Goal: Contribute content: Add original content to the website for others to see

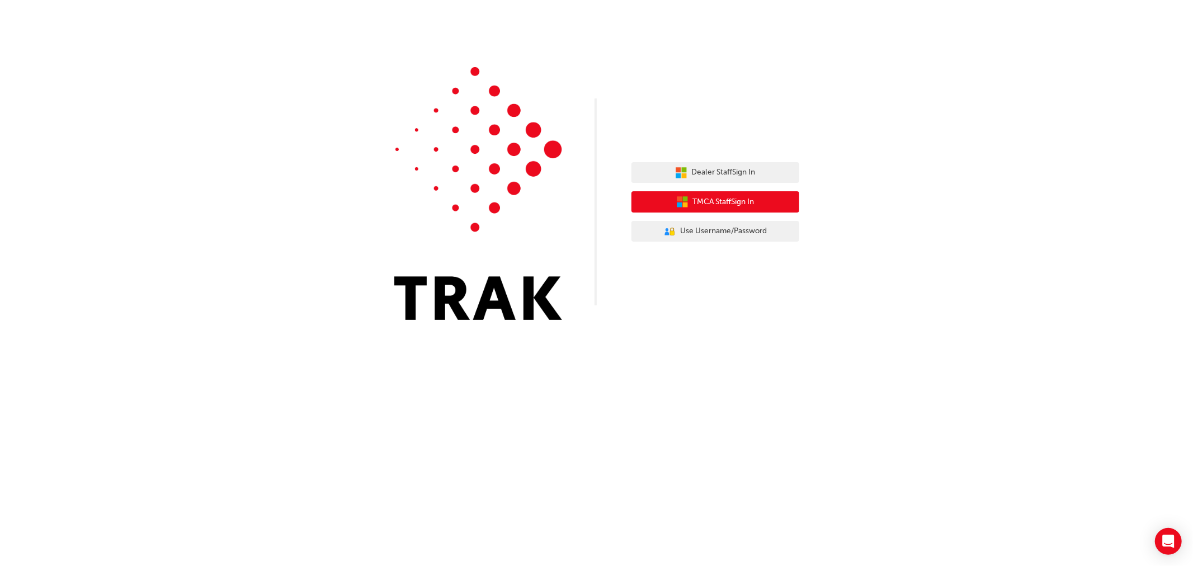
click at [752, 205] on span "TMCA Staff Sign In" at bounding box center [724, 202] width 62 height 13
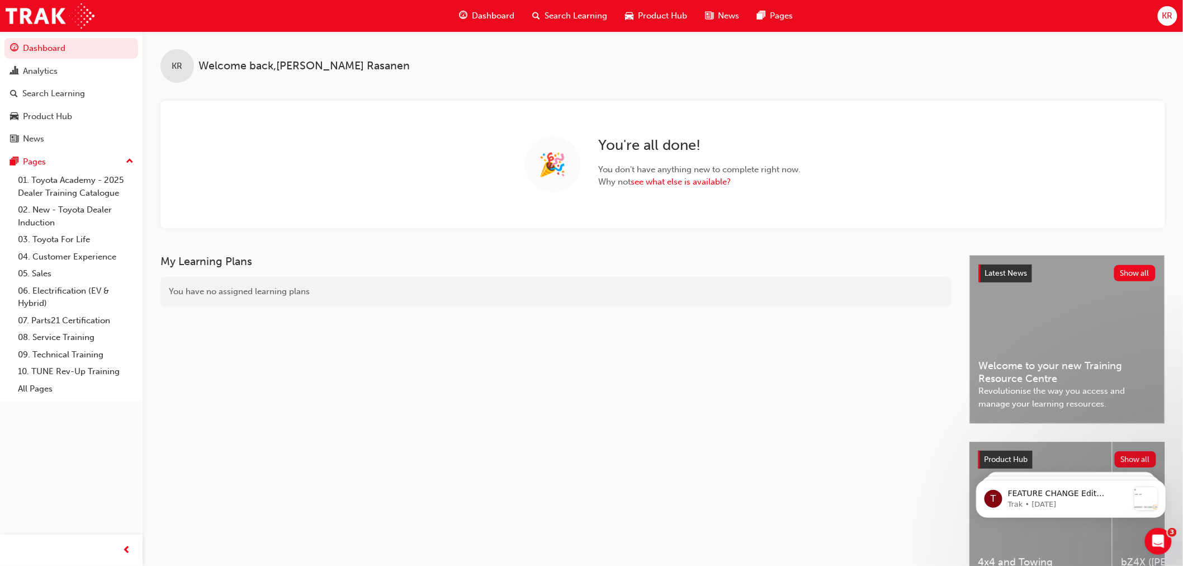
click at [561, 17] on span "Search Learning" at bounding box center [576, 16] width 63 height 13
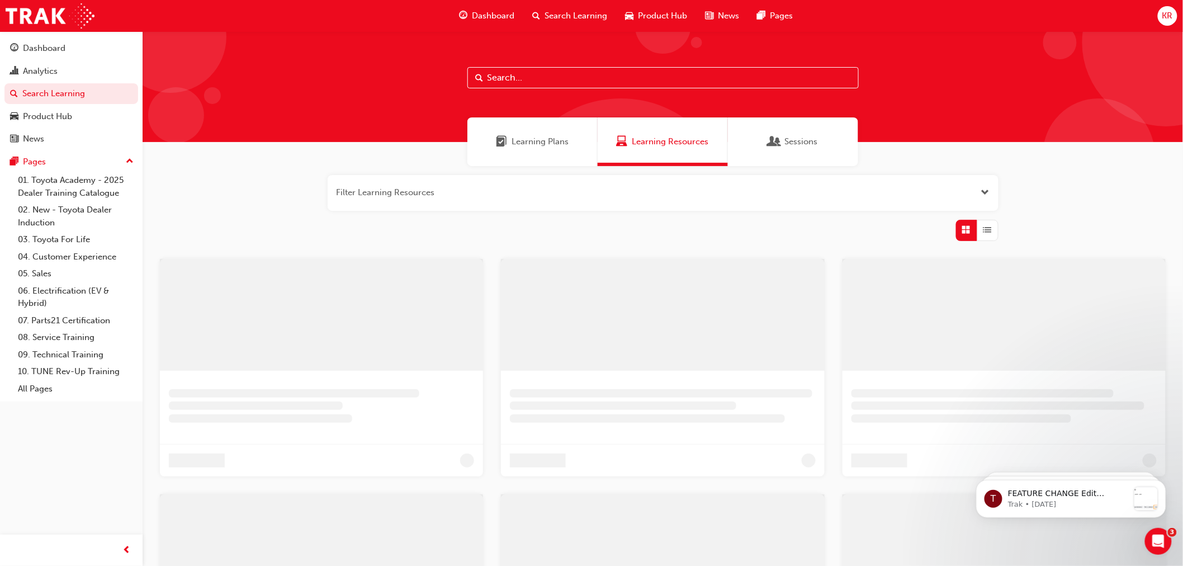
click at [498, 87] on input "text" at bounding box center [662, 77] width 391 height 21
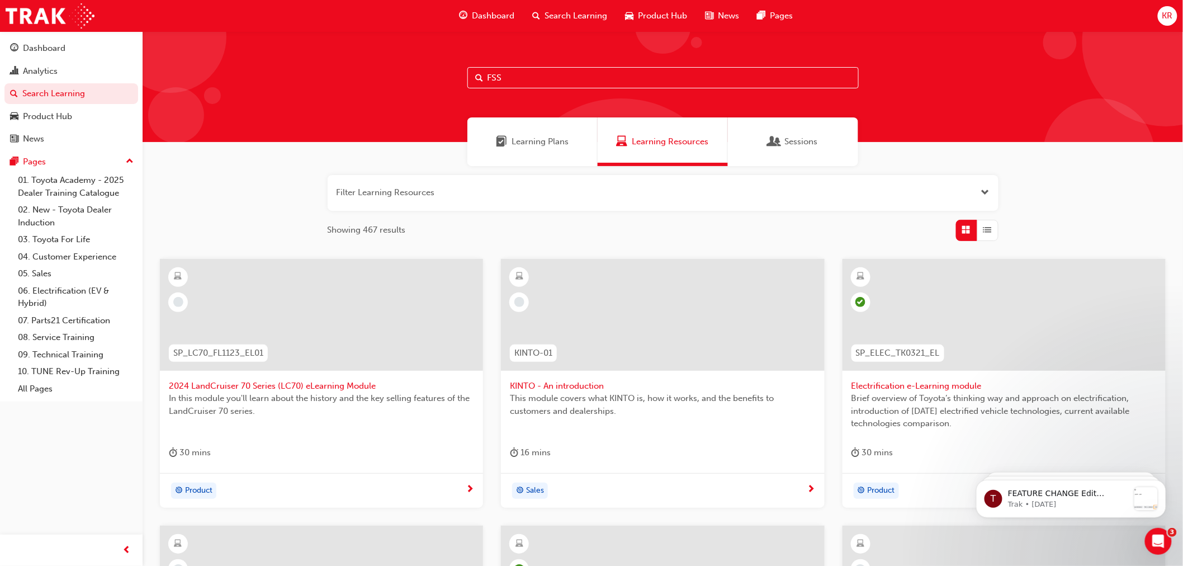
type input "FSS"
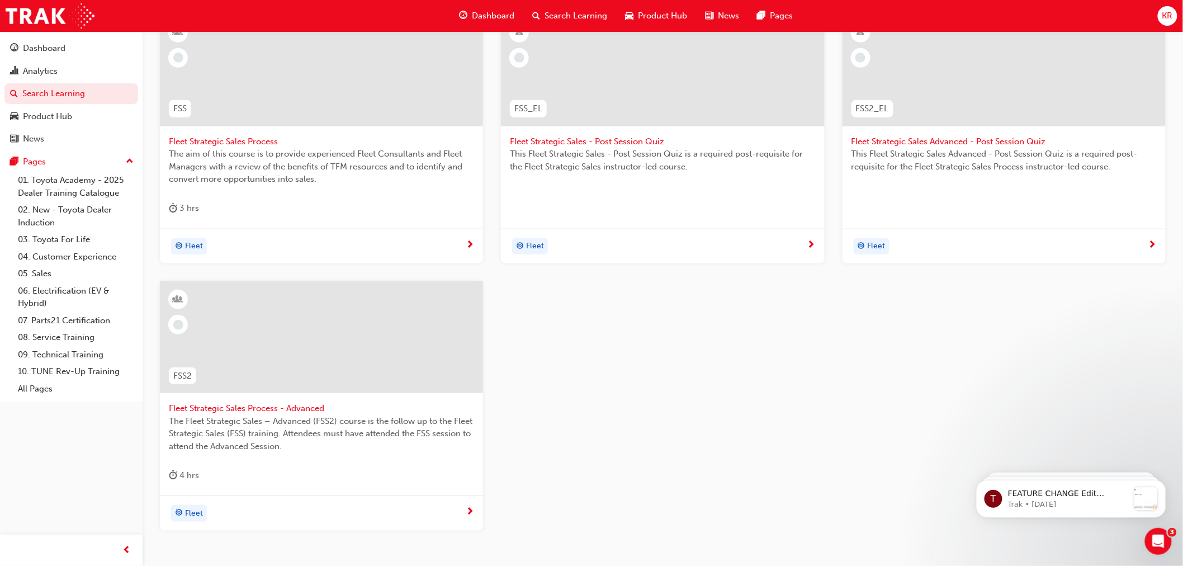
scroll to position [248, 0]
click at [260, 135] on span "Fleet Strategic Sales Process" at bounding box center [321, 137] width 305 height 13
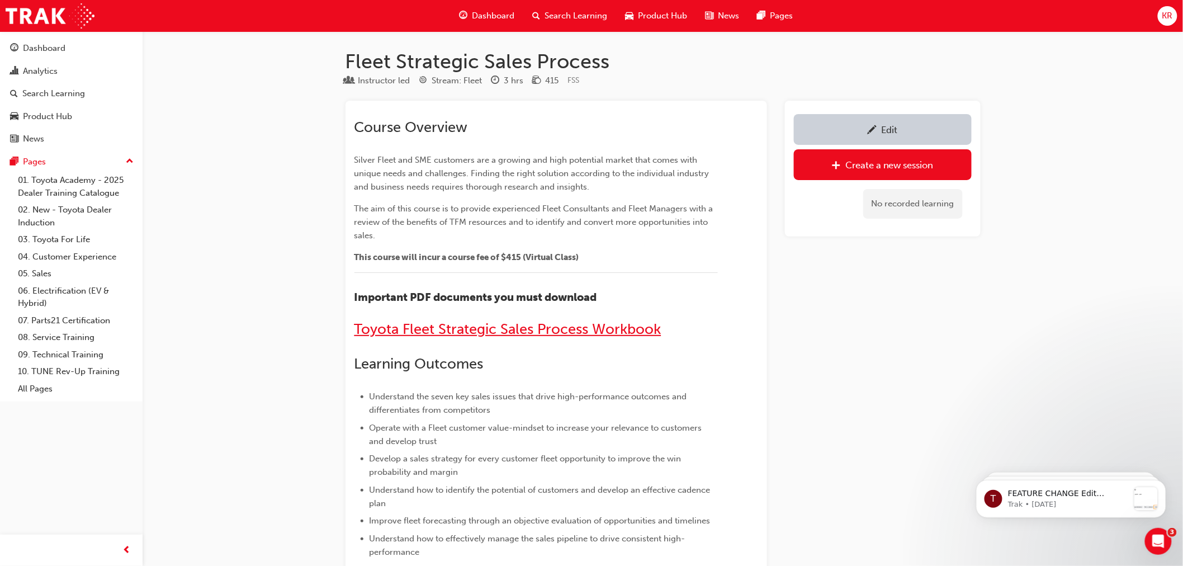
click at [507, 332] on span "Toyota Fleet Strategic Sales Process Workbook" at bounding box center [507, 328] width 307 height 17
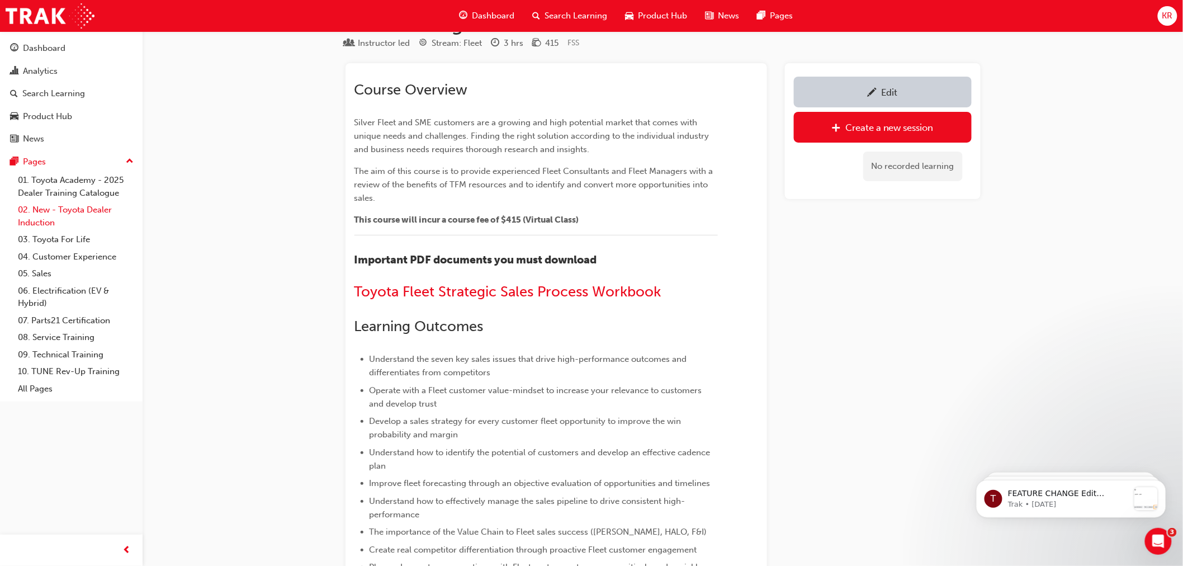
scroll to position [36, 0]
click at [868, 100] on div at bounding box center [873, 93] width 10 height 14
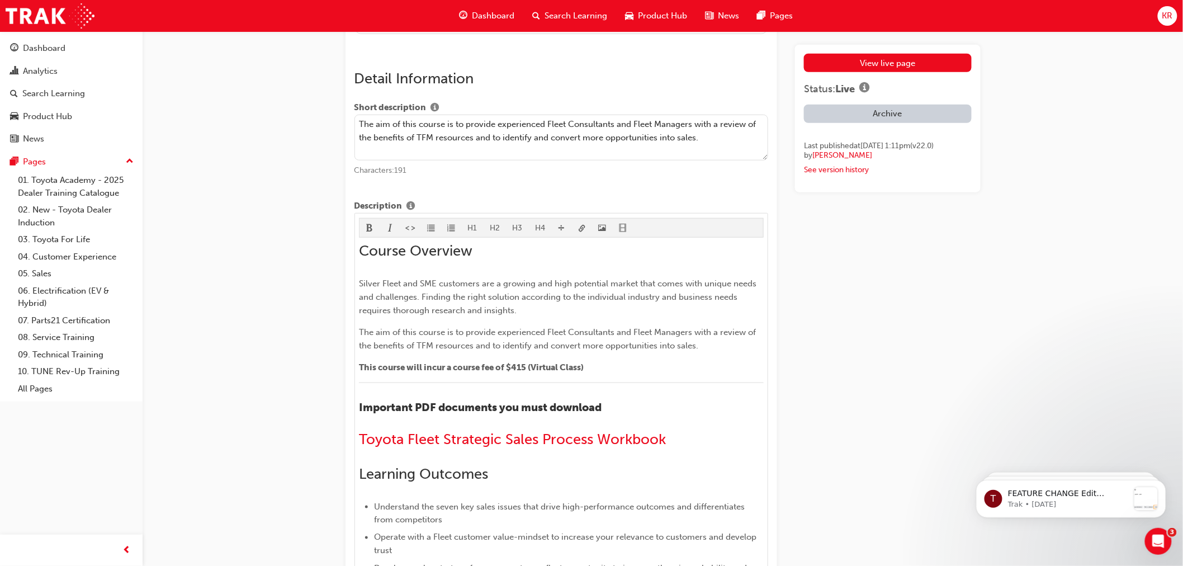
scroll to position [372, 0]
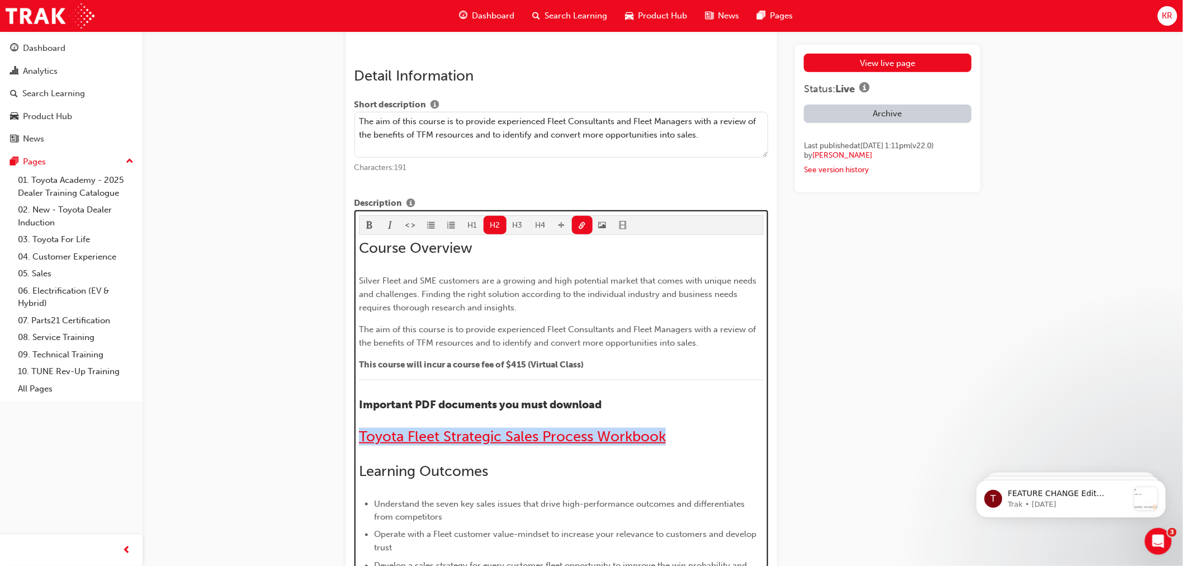
drag, startPoint x: 675, startPoint y: 443, endPoint x: 361, endPoint y: 438, distance: 314.8
click at [361, 438] on h2 "Toyota Fleet Strategic Sales Process Workbook" at bounding box center [561, 437] width 405 height 18
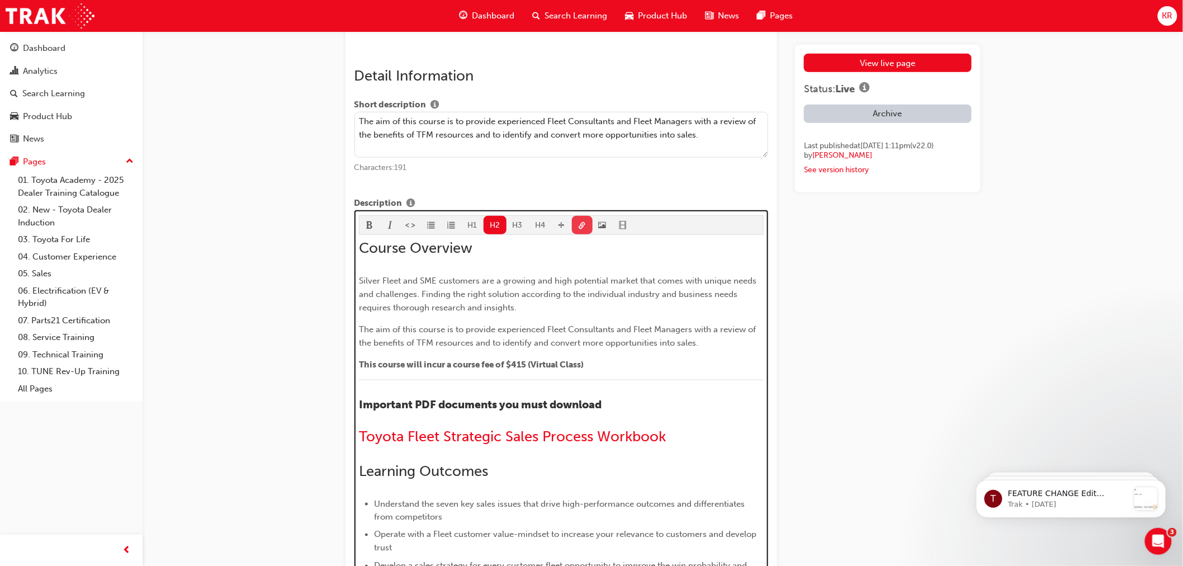
click at [584, 230] on button "button" at bounding box center [582, 225] width 21 height 18
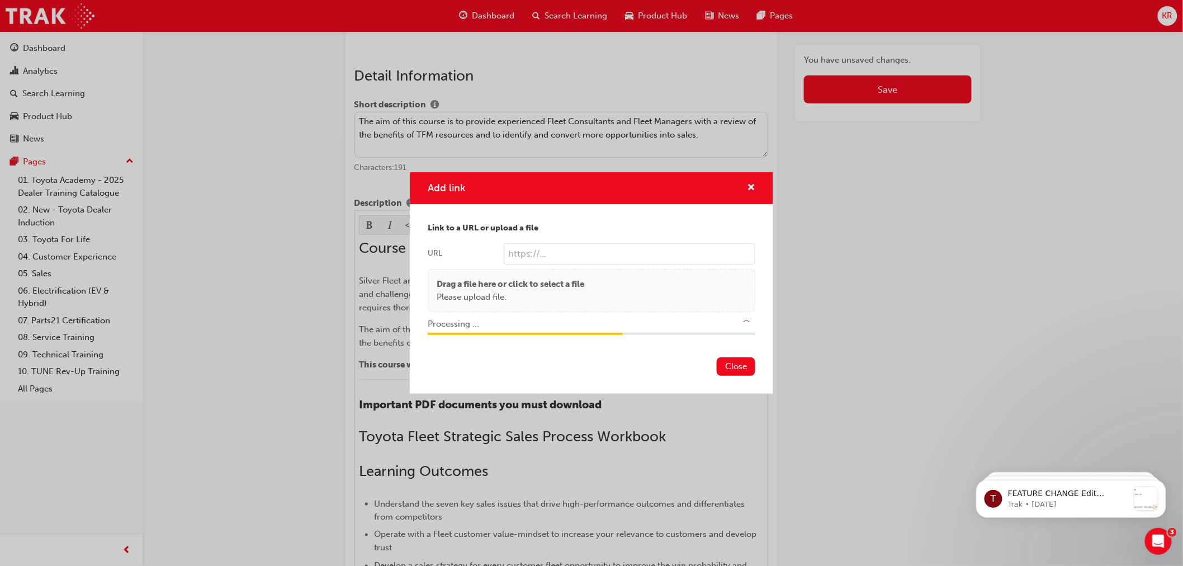
type input "/upload/80d2af34-44aa-4f25-af7d-e86c721cd783.pdf"
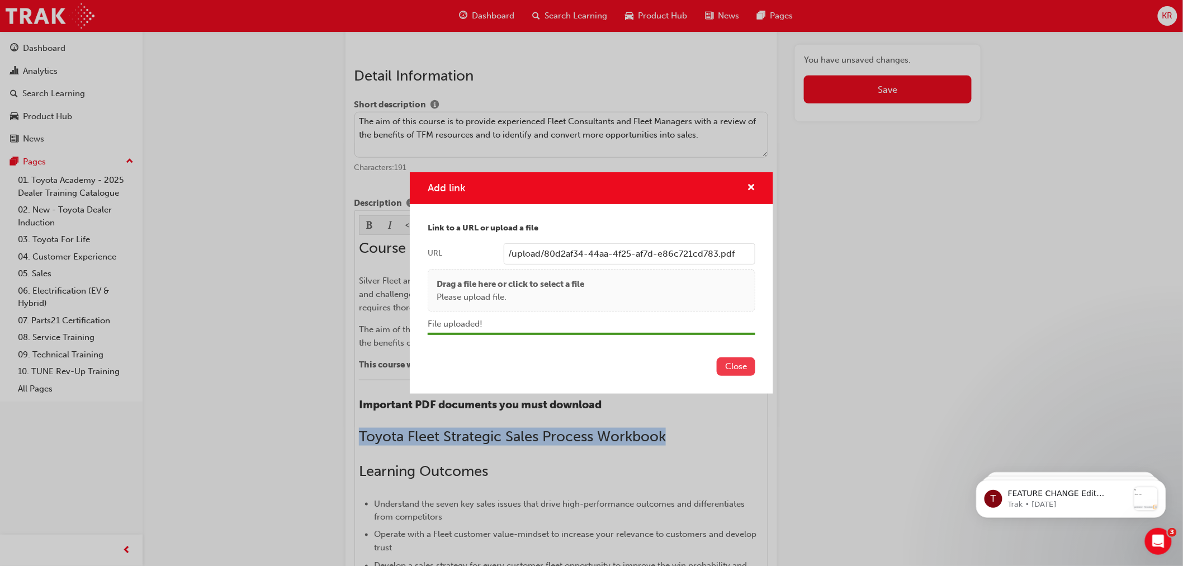
click at [736, 366] on button "Close" at bounding box center [736, 366] width 39 height 18
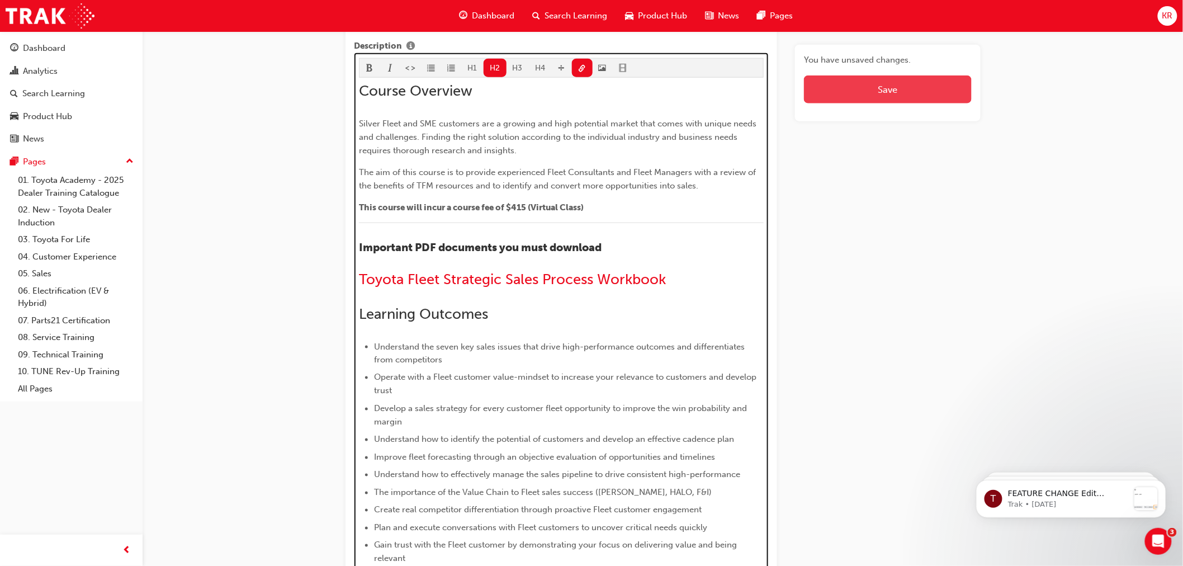
scroll to position [529, 0]
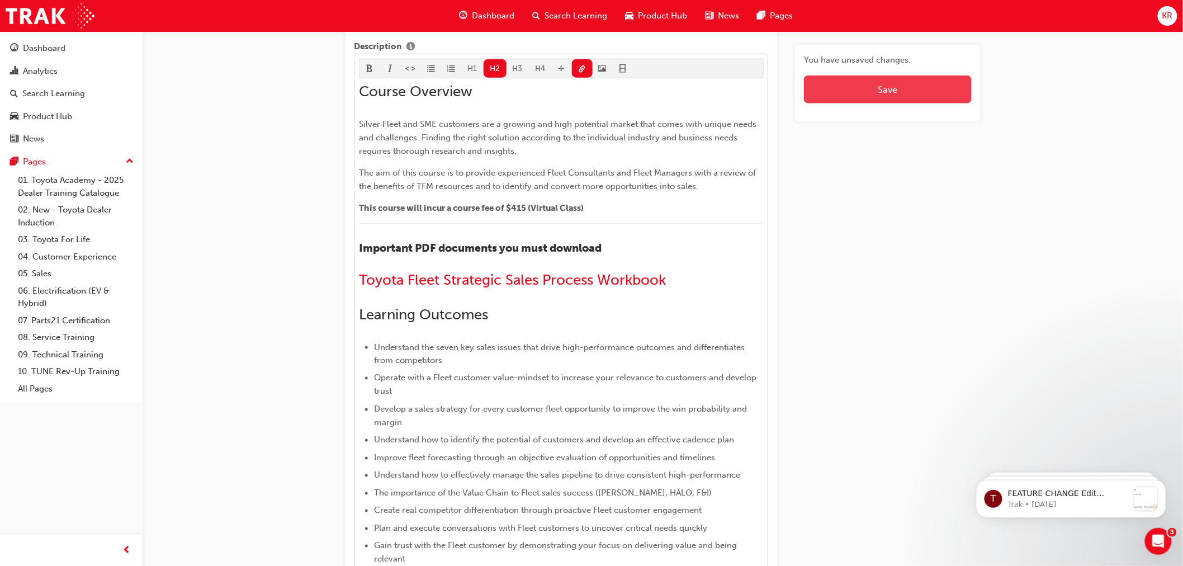
click at [906, 85] on button "Save" at bounding box center [887, 89] width 167 height 28
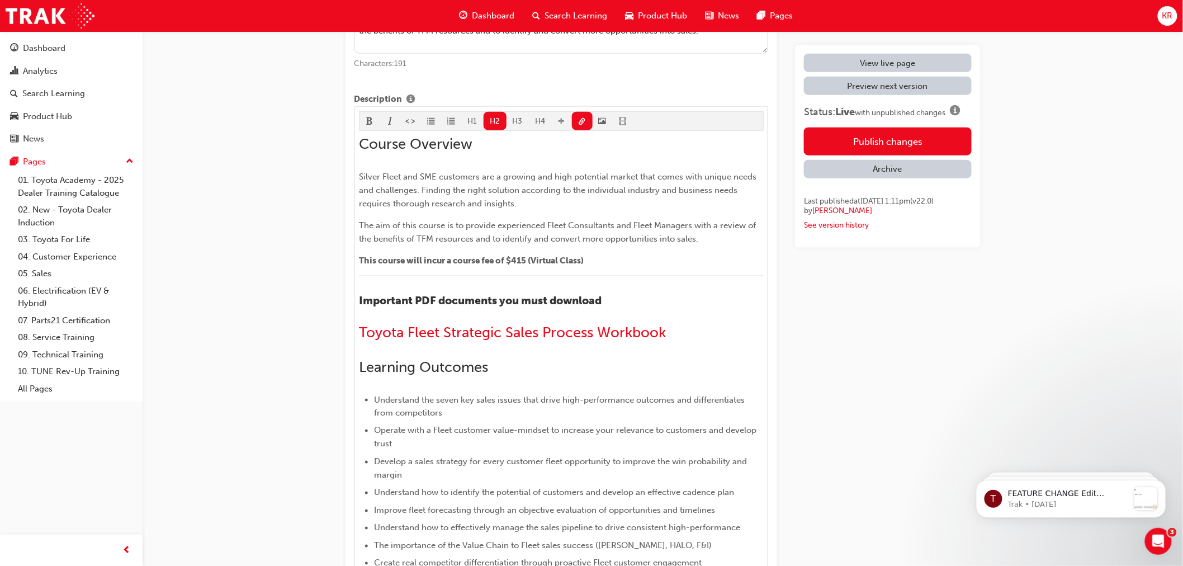
scroll to position [405, 0]
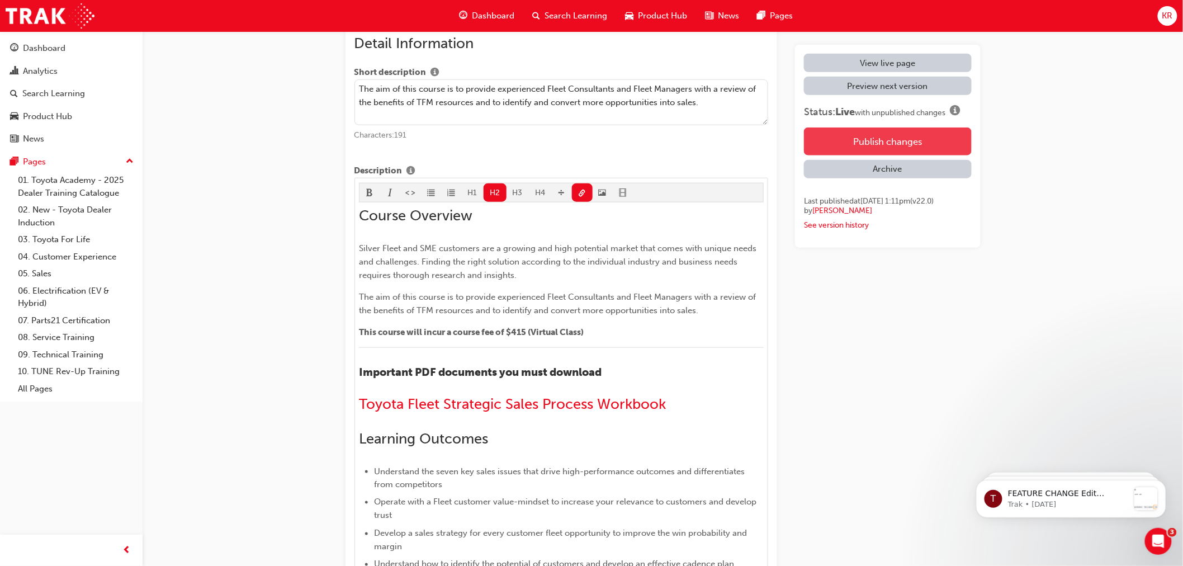
click at [890, 136] on button "Publish changes" at bounding box center [887, 141] width 167 height 28
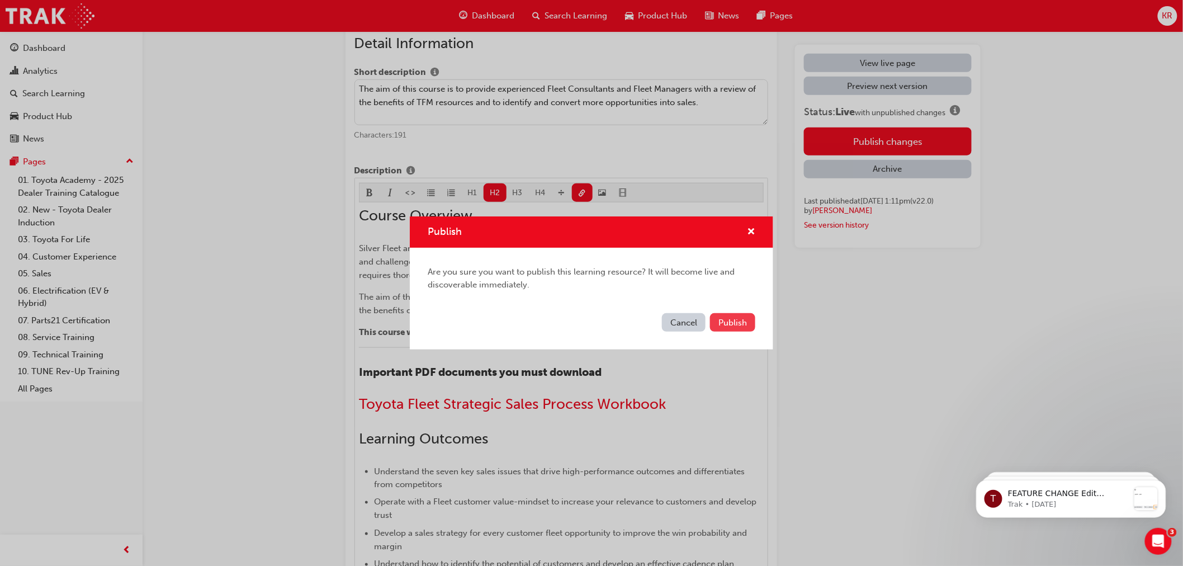
click at [728, 320] on span "Publish" at bounding box center [732, 323] width 29 height 10
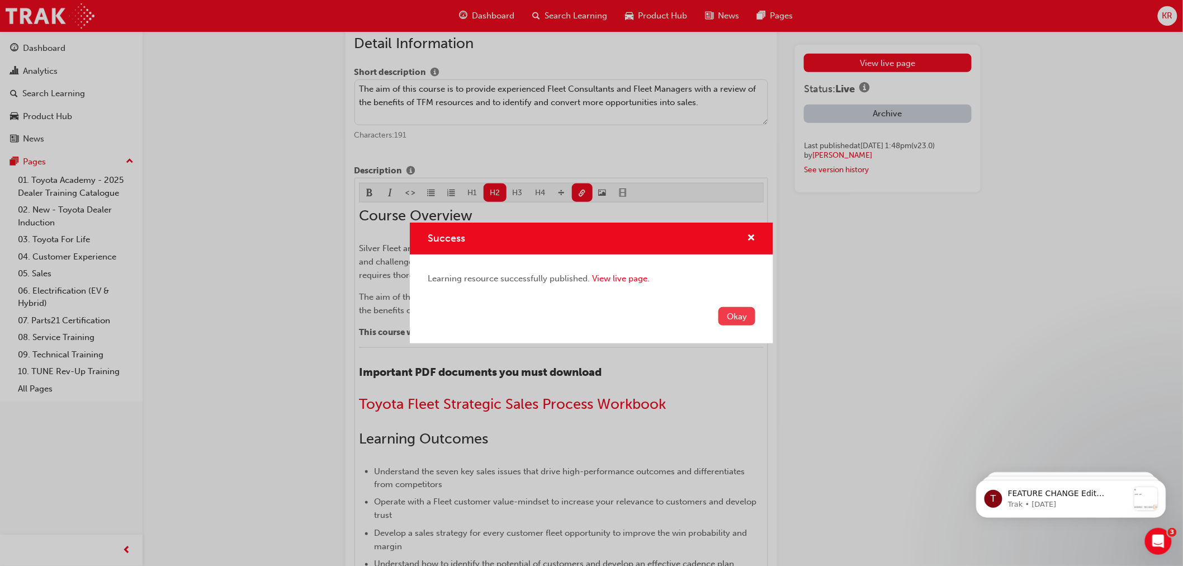
click at [735, 320] on button "Okay" at bounding box center [736, 316] width 37 height 18
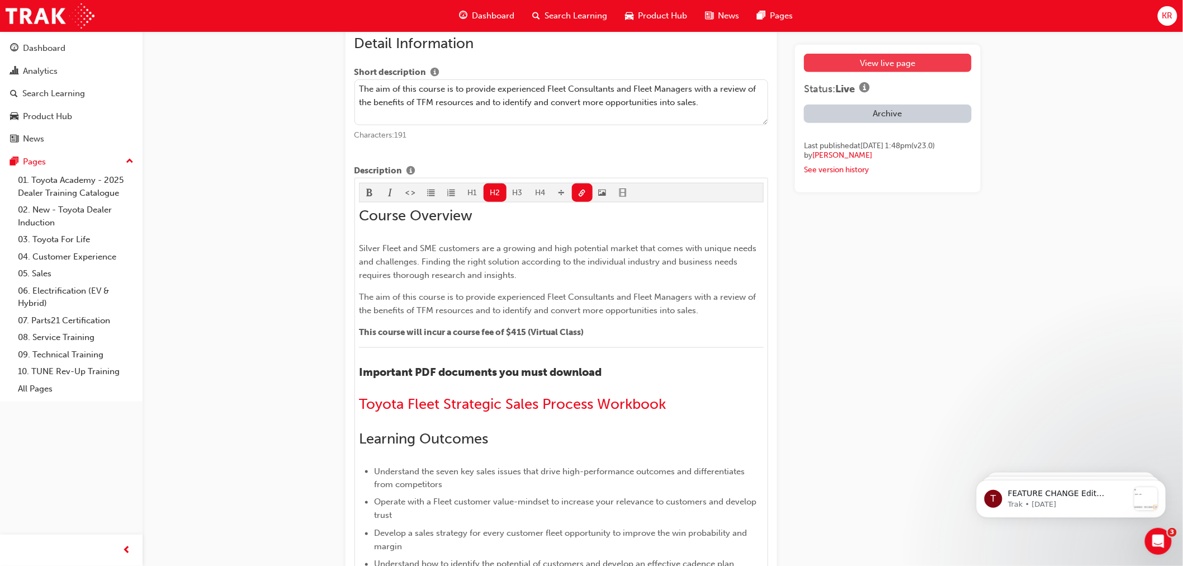
click at [868, 68] on link "View live page" at bounding box center [887, 63] width 167 height 18
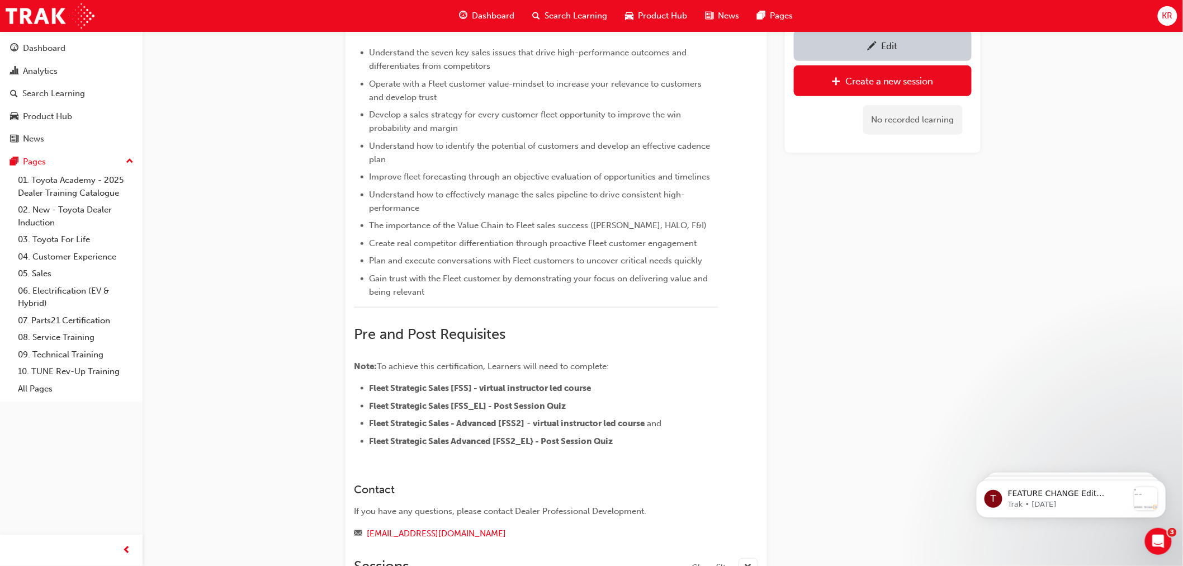
scroll to position [233, 0]
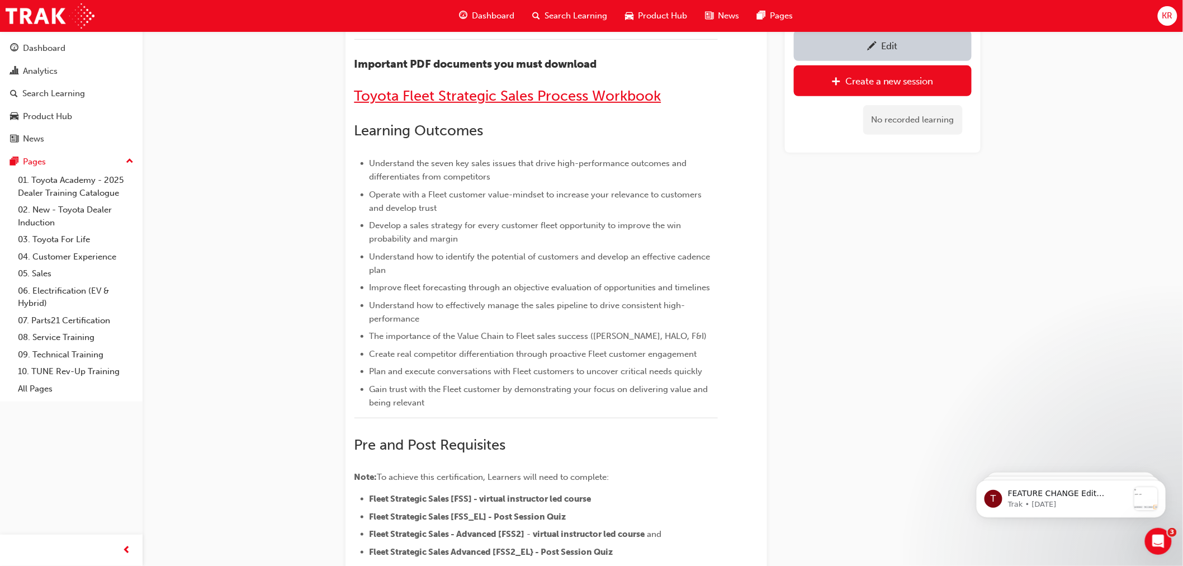
click at [457, 93] on span "Toyota Fleet Strategic Sales Process Workbook" at bounding box center [507, 95] width 307 height 17
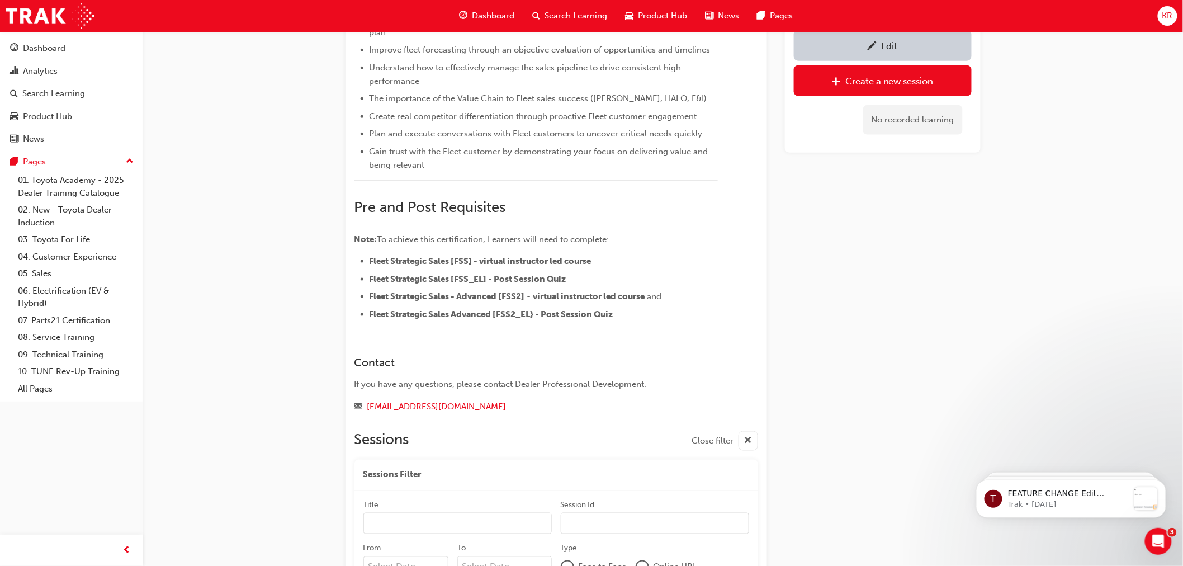
scroll to position [223, 0]
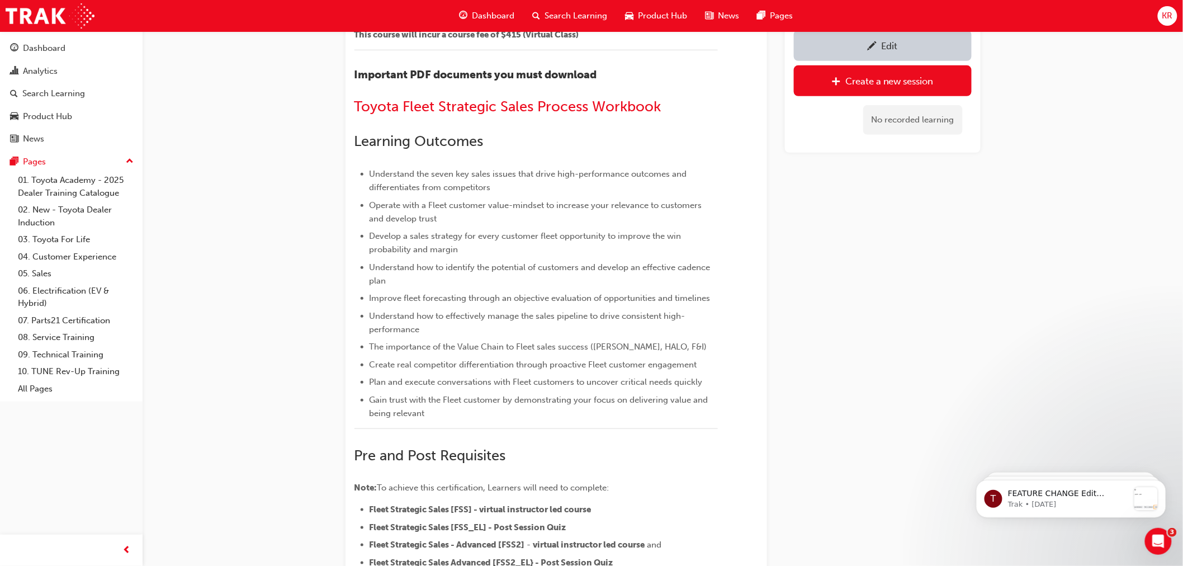
click at [716, 125] on div "Course Overview Silver Fleet and SME customers are a growing and high potential…" at bounding box center [535, 232] width 363 height 673
click at [878, 45] on div "Edit" at bounding box center [882, 46] width 161 height 14
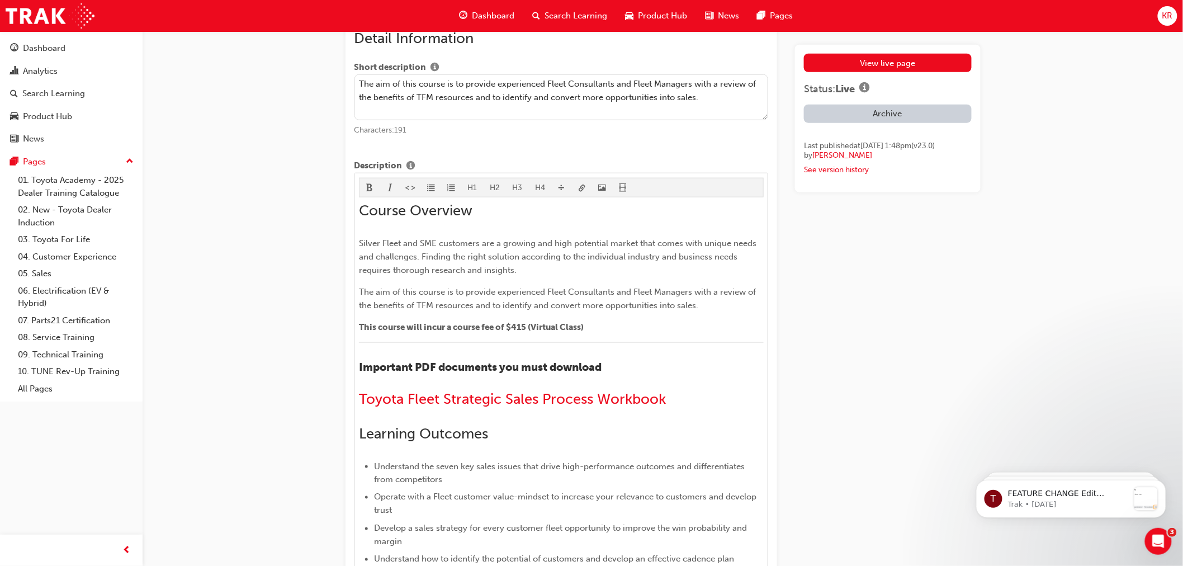
scroll to position [559, 0]
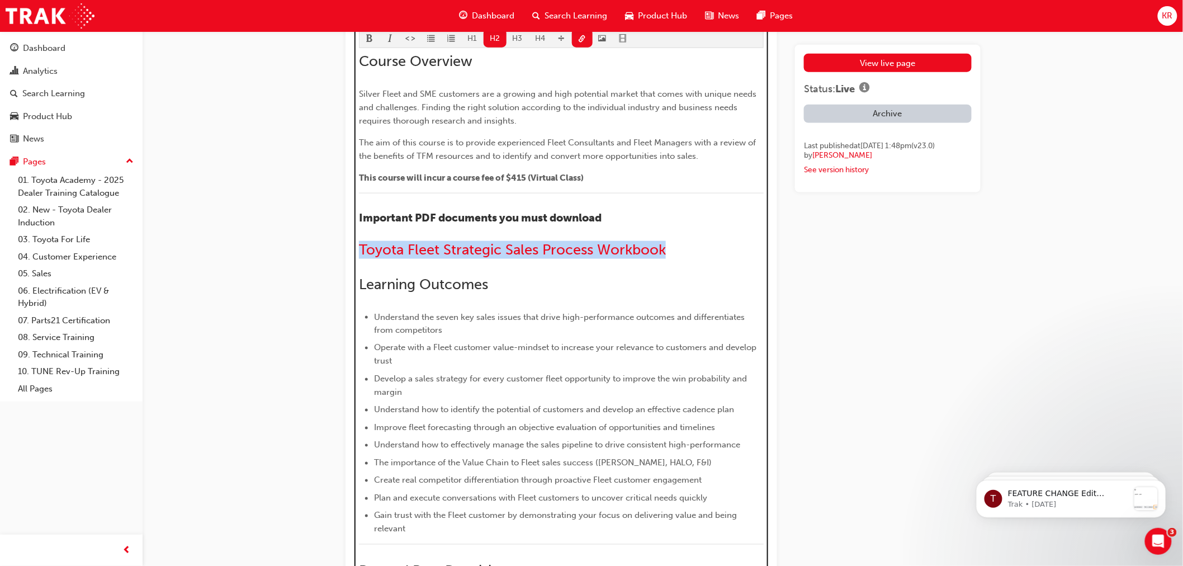
drag, startPoint x: 663, startPoint y: 252, endPoint x: 390, endPoint y: 212, distance: 275.7
click at [358, 250] on div "H1 H2 H3 H4 Course Overview Silver Fleet and SME customers are a growing and hi…" at bounding box center [561, 360] width 414 height 675
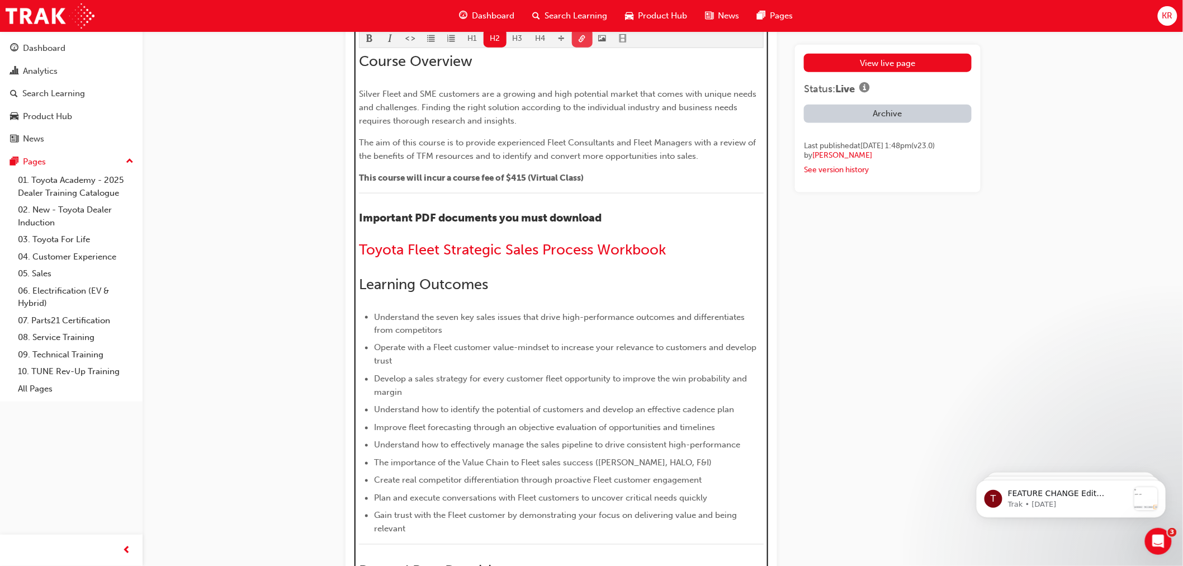
click at [579, 43] on span "link-icon" at bounding box center [582, 40] width 8 height 10
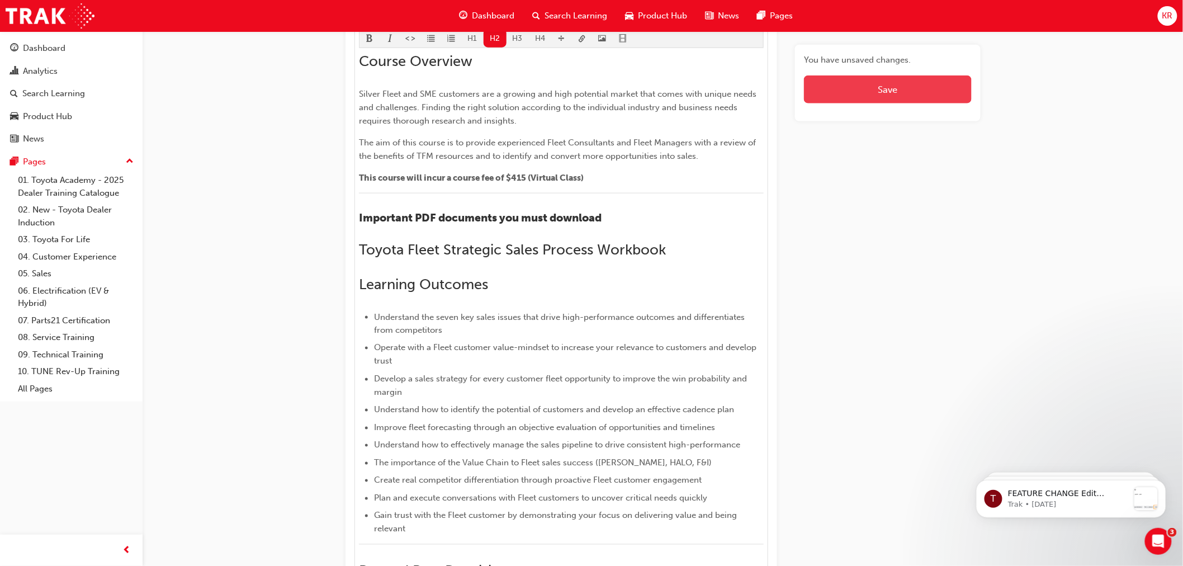
click at [860, 86] on button "Save" at bounding box center [887, 89] width 167 height 28
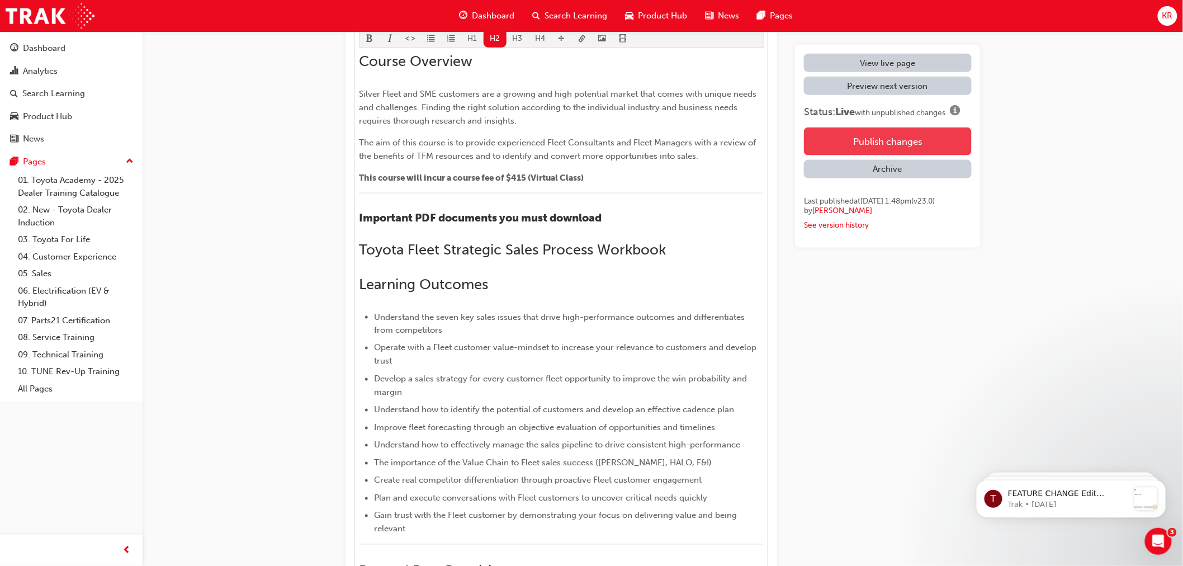
click at [869, 137] on button "Publish changes" at bounding box center [887, 141] width 167 height 28
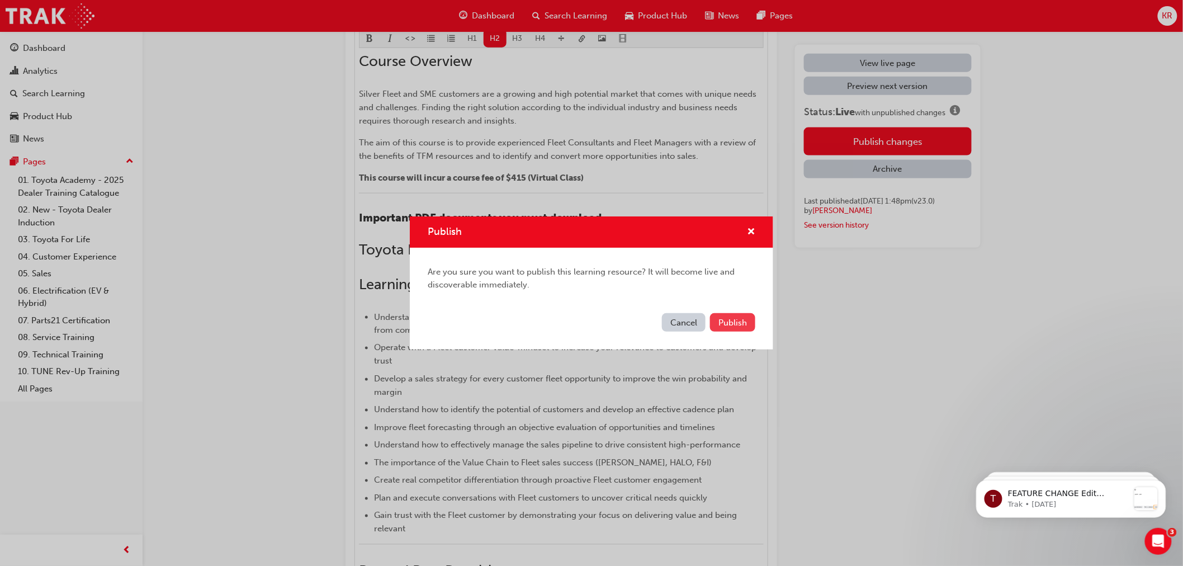
click at [735, 325] on span "Publish" at bounding box center [732, 323] width 29 height 10
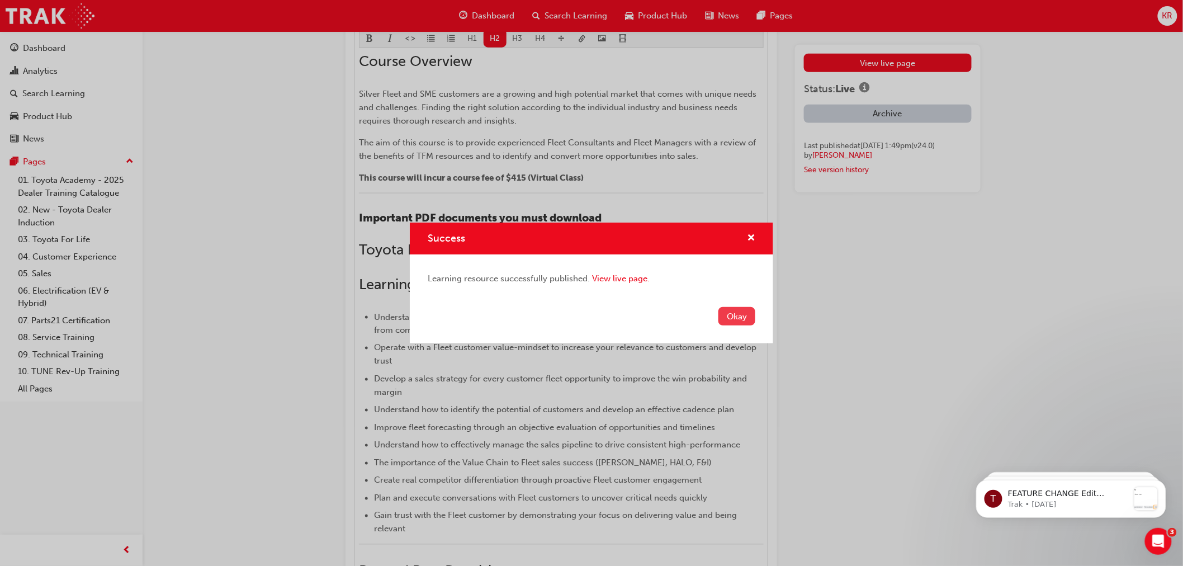
click at [741, 316] on button "Okay" at bounding box center [736, 316] width 37 height 18
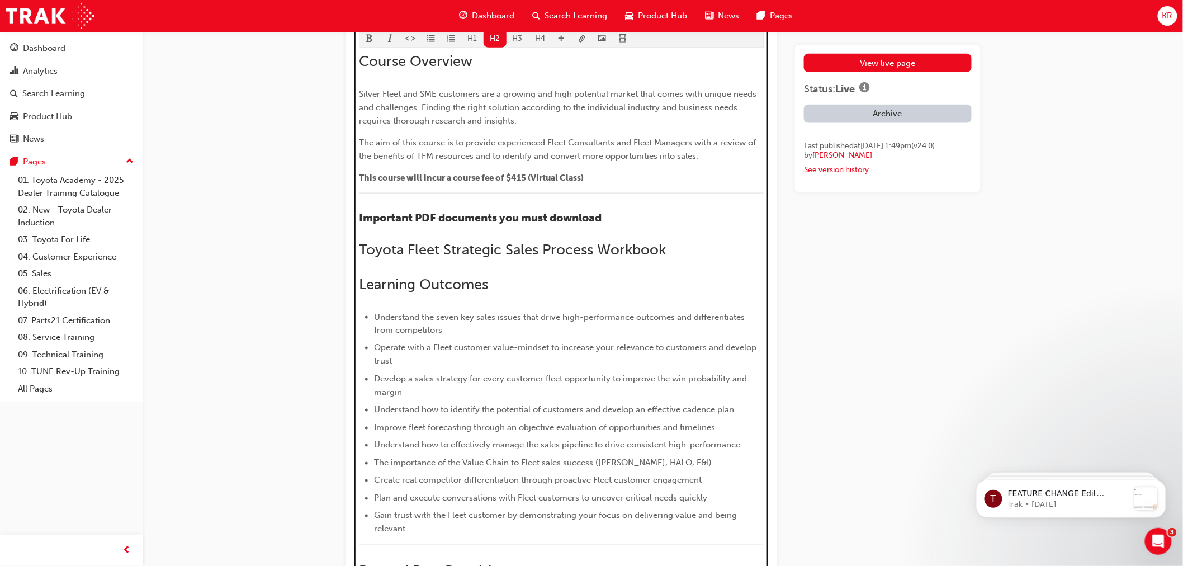
click at [714, 302] on div "Course Overview Silver Fleet and SME customers are a growing and high potential…" at bounding box center [561, 369] width 405 height 633
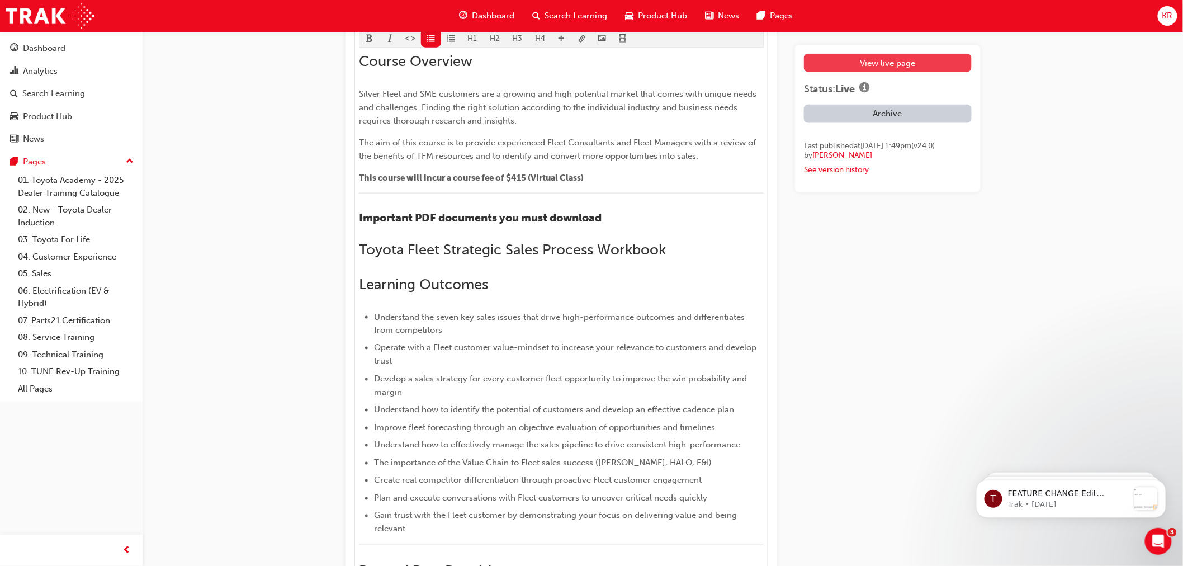
click at [864, 63] on link "View live page" at bounding box center [887, 63] width 167 height 18
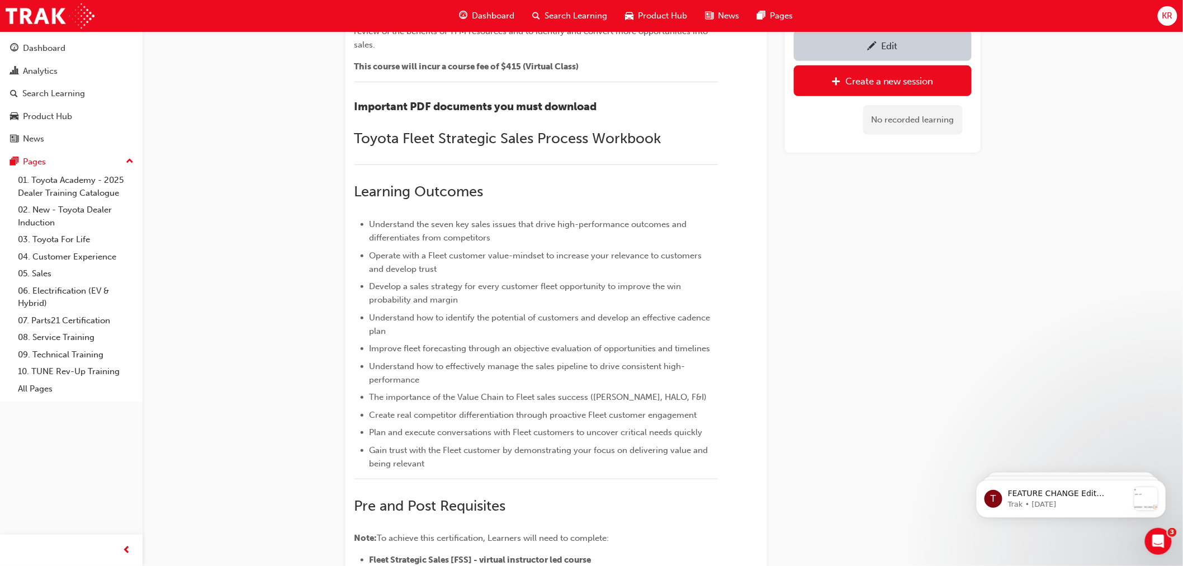
scroll to position [189, 0]
click at [865, 47] on div "Edit" at bounding box center [882, 46] width 161 height 14
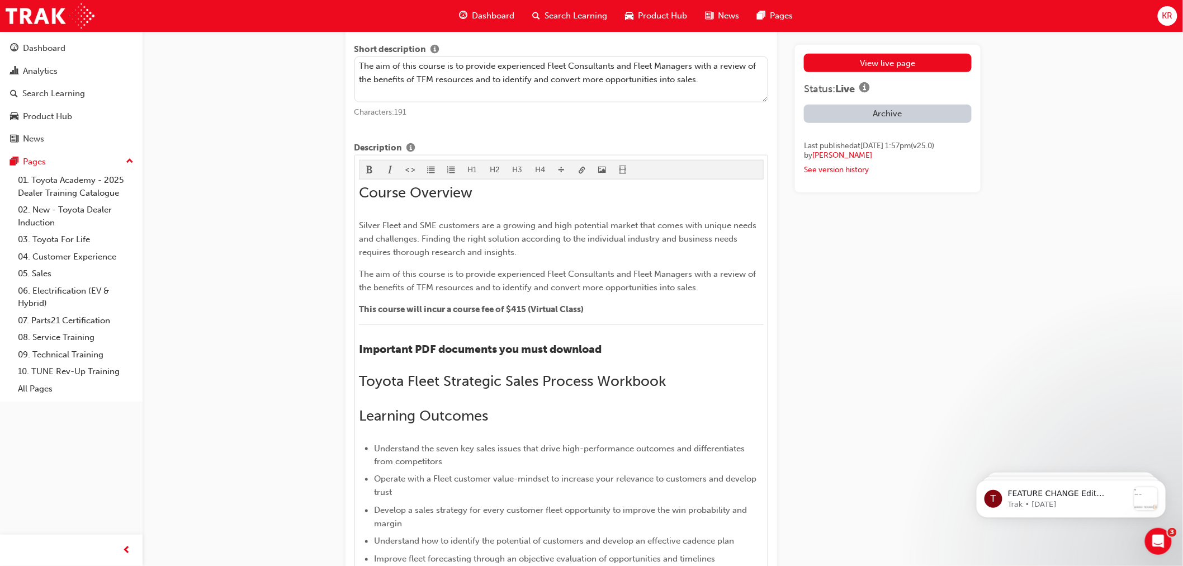
scroll to position [438, 0]
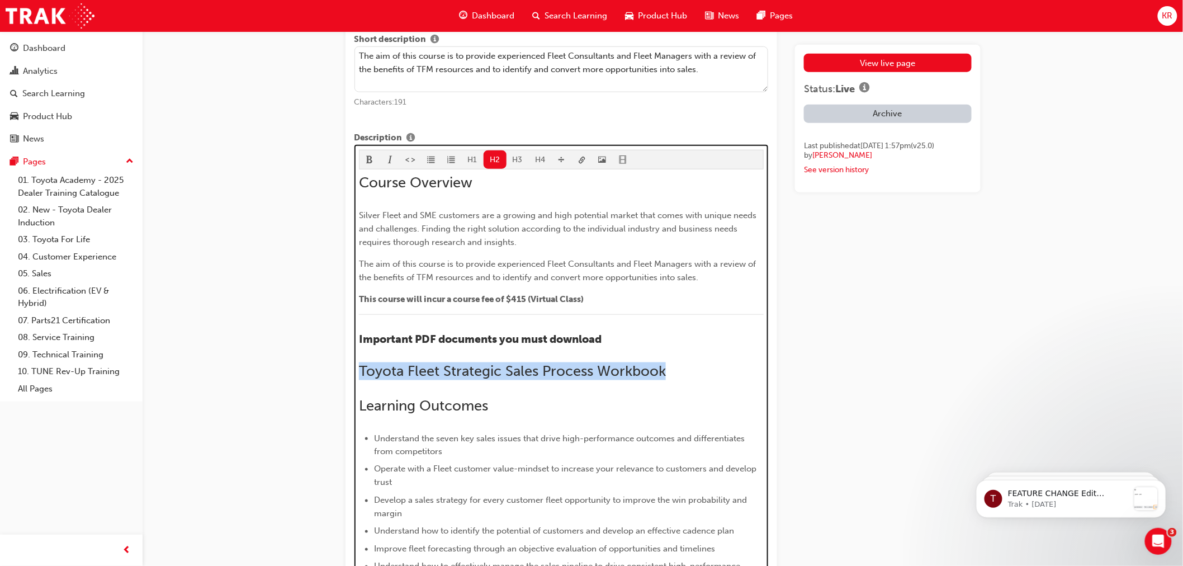
drag, startPoint x: 660, startPoint y: 375, endPoint x: 361, endPoint y: 373, distance: 299.1
click at [361, 373] on h2 "Toyota Fleet Strategic Sales Process Workbook" at bounding box center [561, 371] width 405 height 18
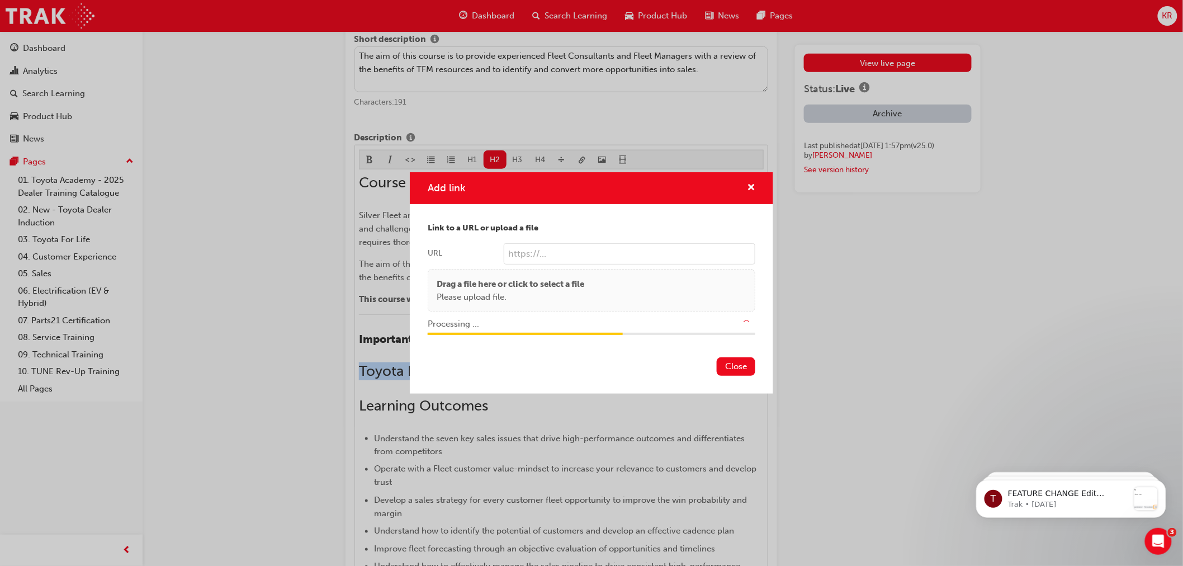
type input "/upload/aa9451dc-573b-408b-aa28-ae57ed4ff988.pdf"
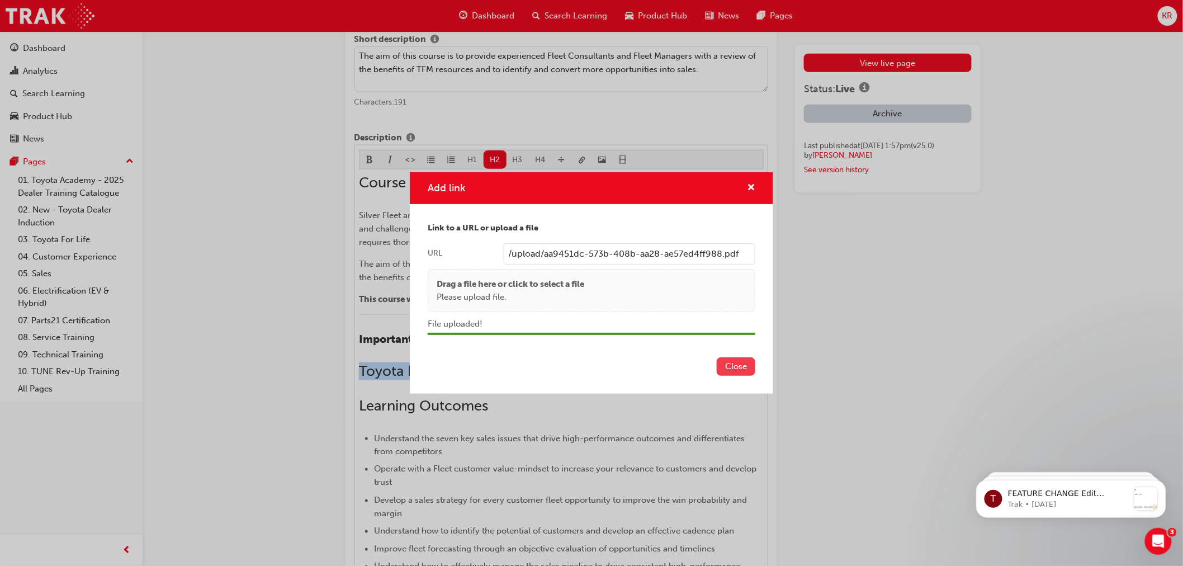
click at [739, 365] on button "Close" at bounding box center [736, 366] width 39 height 18
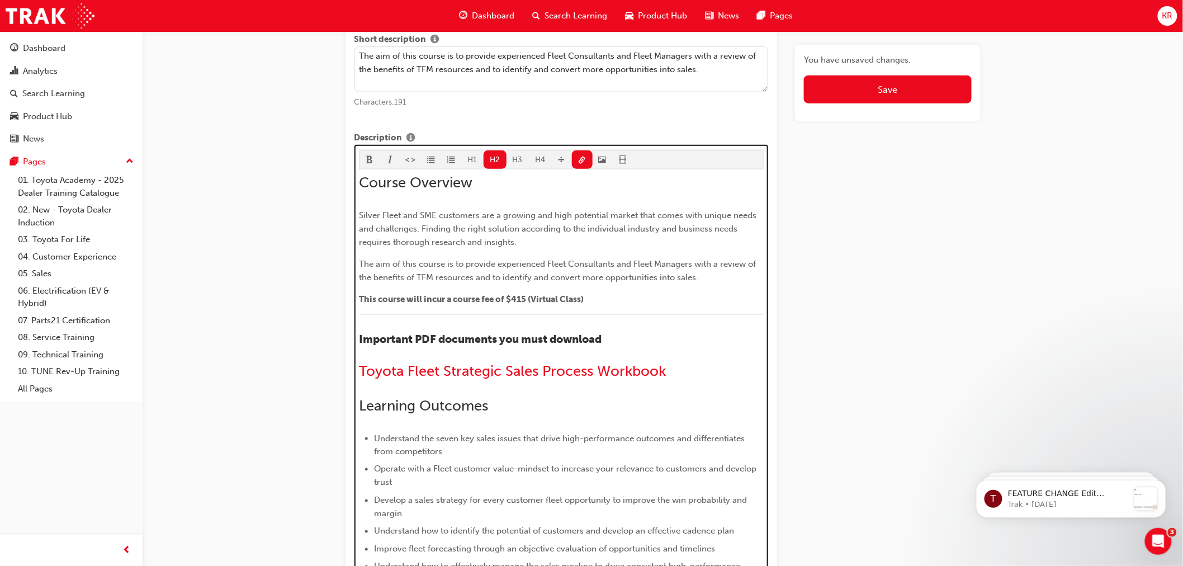
scroll to position [529, 0]
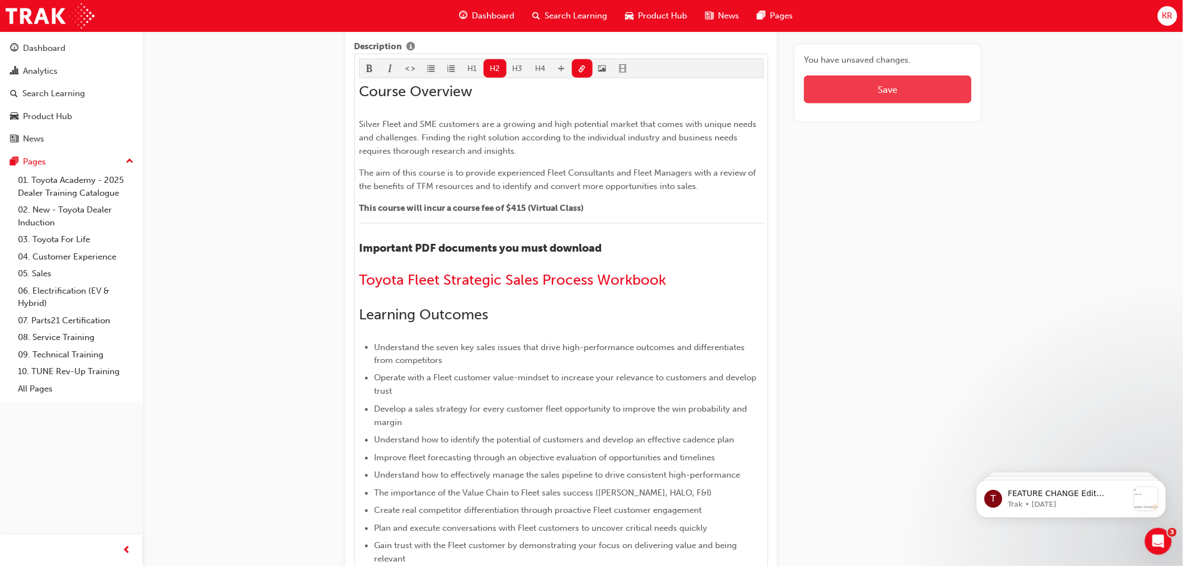
click at [840, 87] on button "Save" at bounding box center [887, 89] width 167 height 28
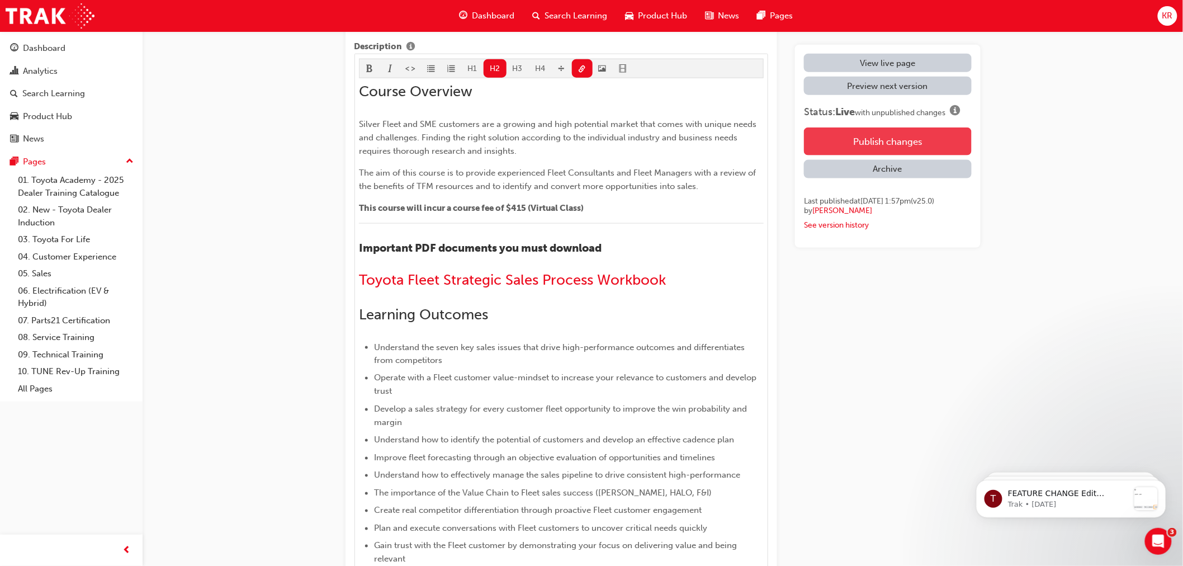
click at [864, 138] on button "Publish changes" at bounding box center [887, 141] width 167 height 28
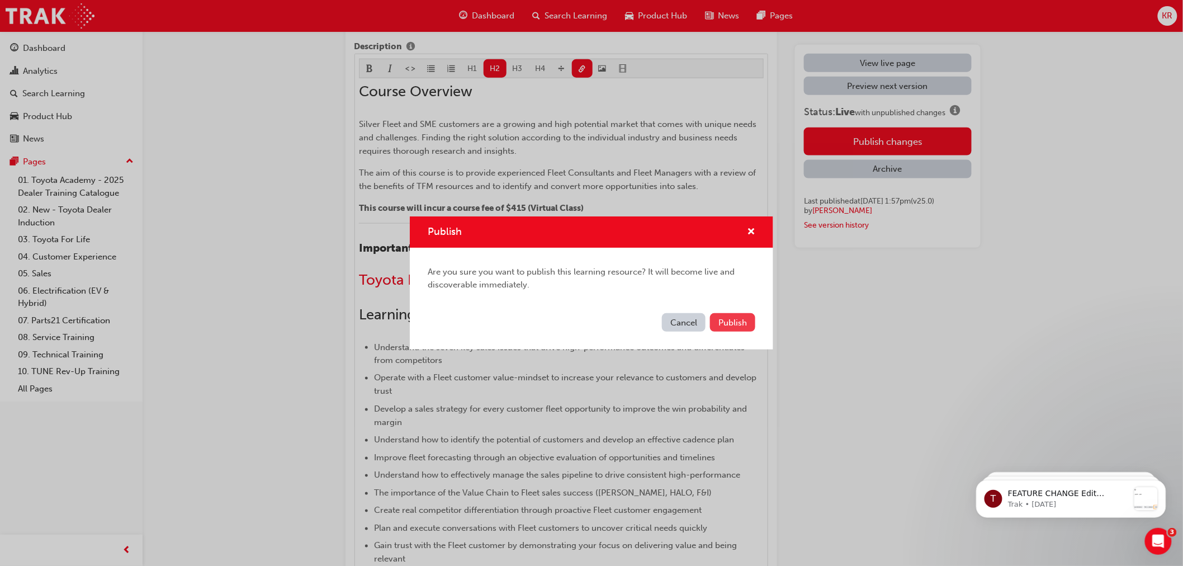
click at [746, 319] on button "Publish" at bounding box center [732, 322] width 45 height 18
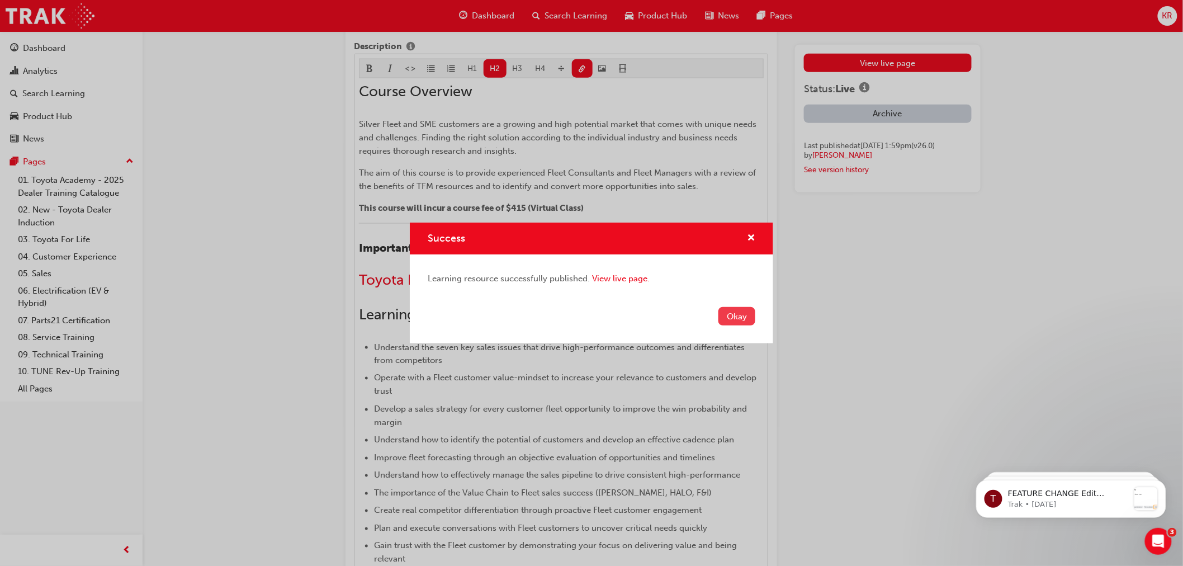
click at [740, 319] on button "Okay" at bounding box center [736, 316] width 37 height 18
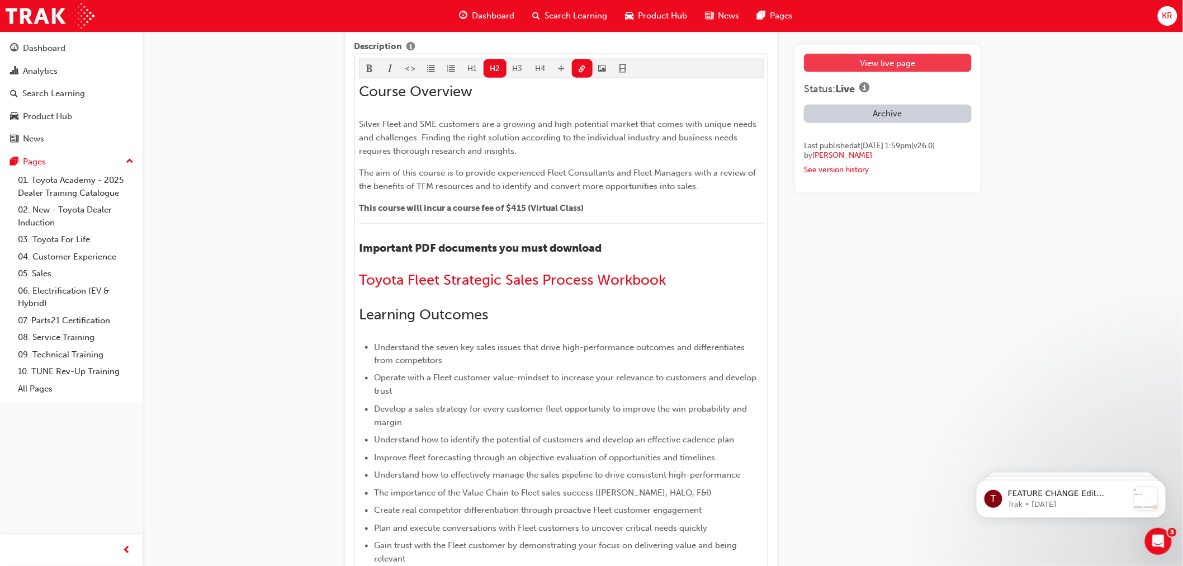
click at [852, 60] on link "View live page" at bounding box center [887, 63] width 167 height 18
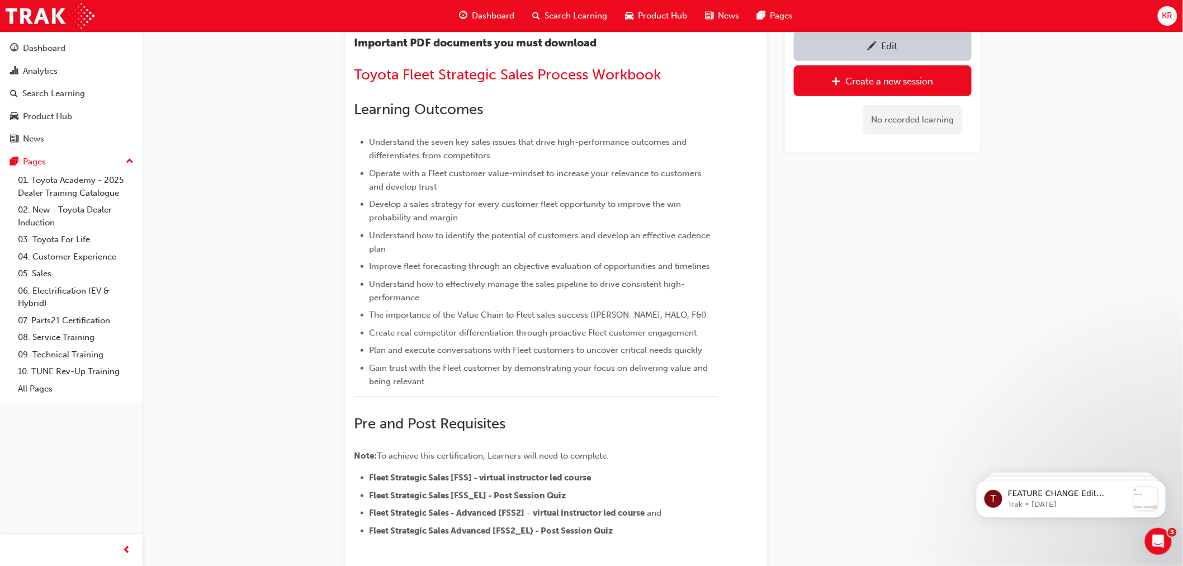
scroll to position [233, 0]
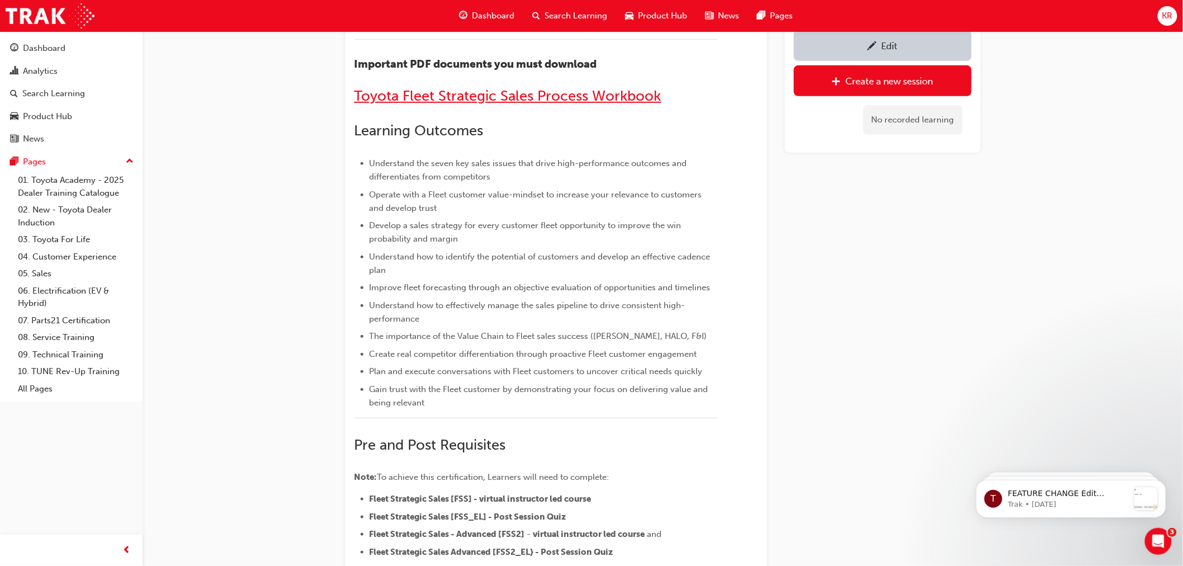
click at [505, 93] on span "Toyota Fleet Strategic Sales Process Workbook" at bounding box center [507, 95] width 307 height 17
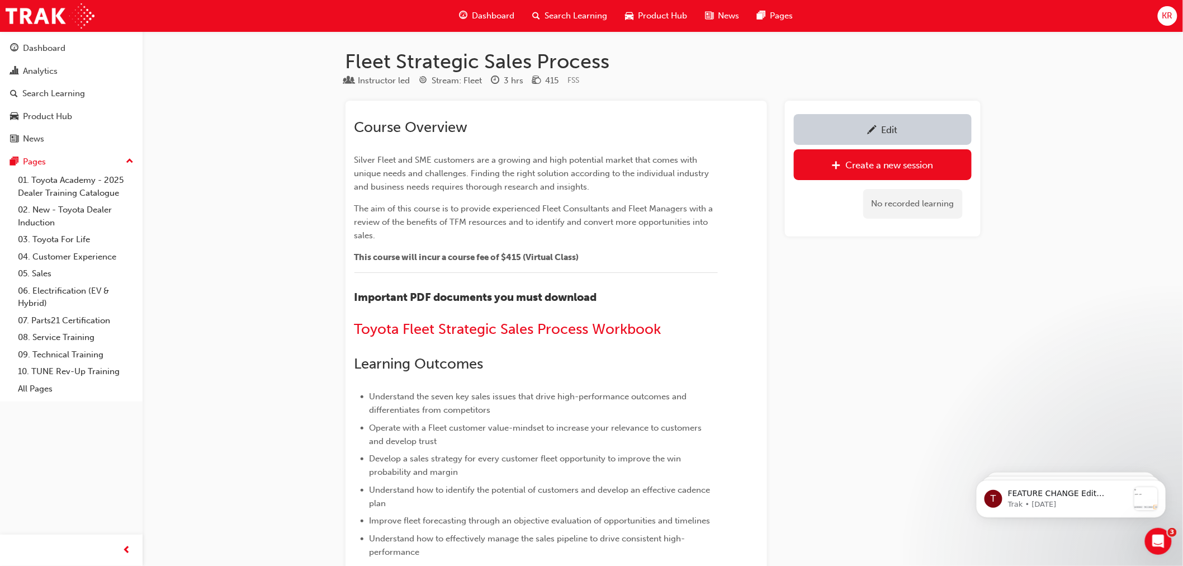
click at [571, 13] on span "Search Learning" at bounding box center [576, 16] width 63 height 13
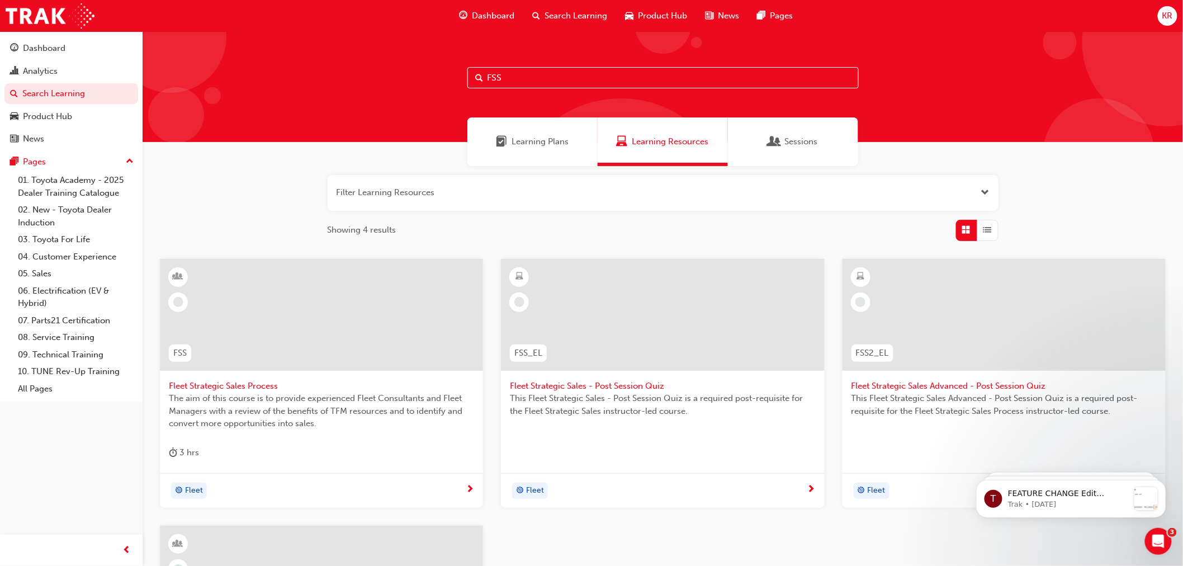
click at [520, 76] on input "FSS" at bounding box center [662, 77] width 391 height 21
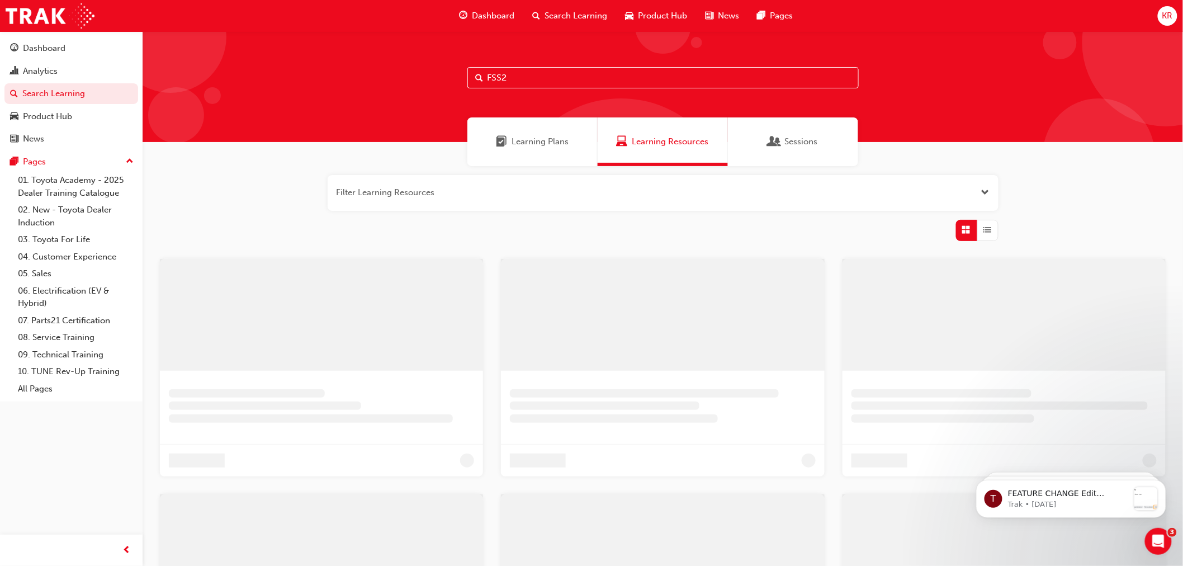
type input "FSS2"
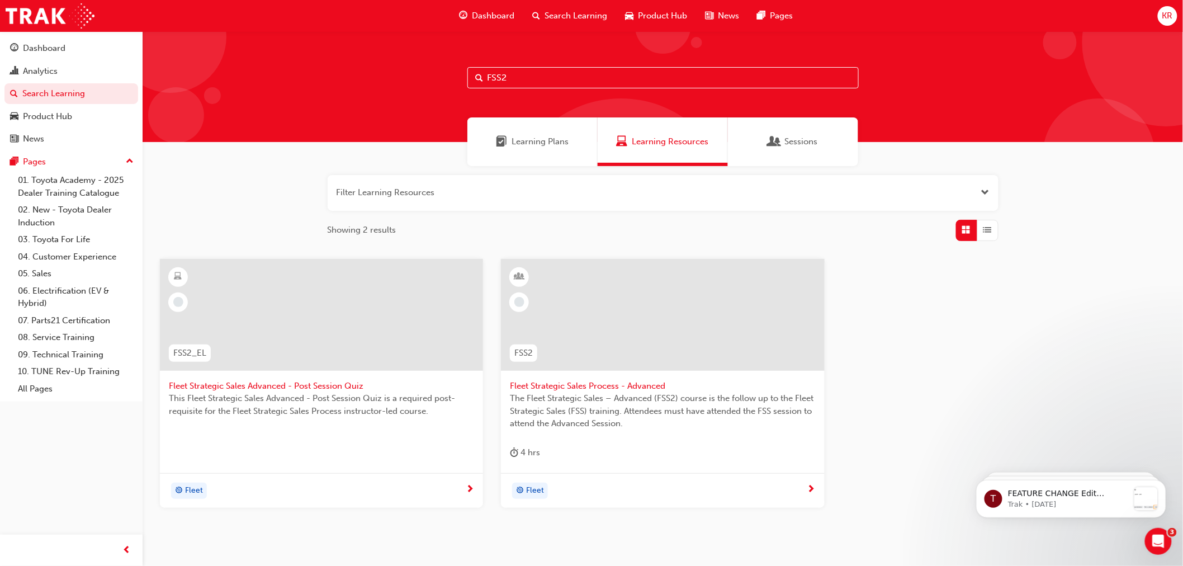
click at [583, 384] on span "Fleet Strategic Sales Process - Advanced" at bounding box center [662, 386] width 305 height 13
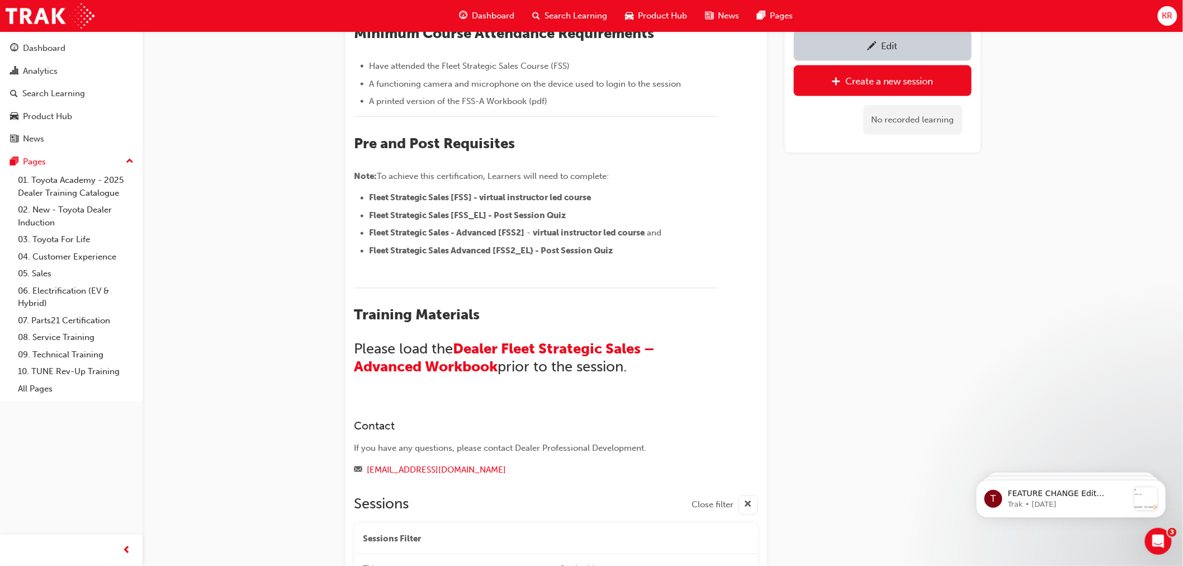
scroll to position [689, 0]
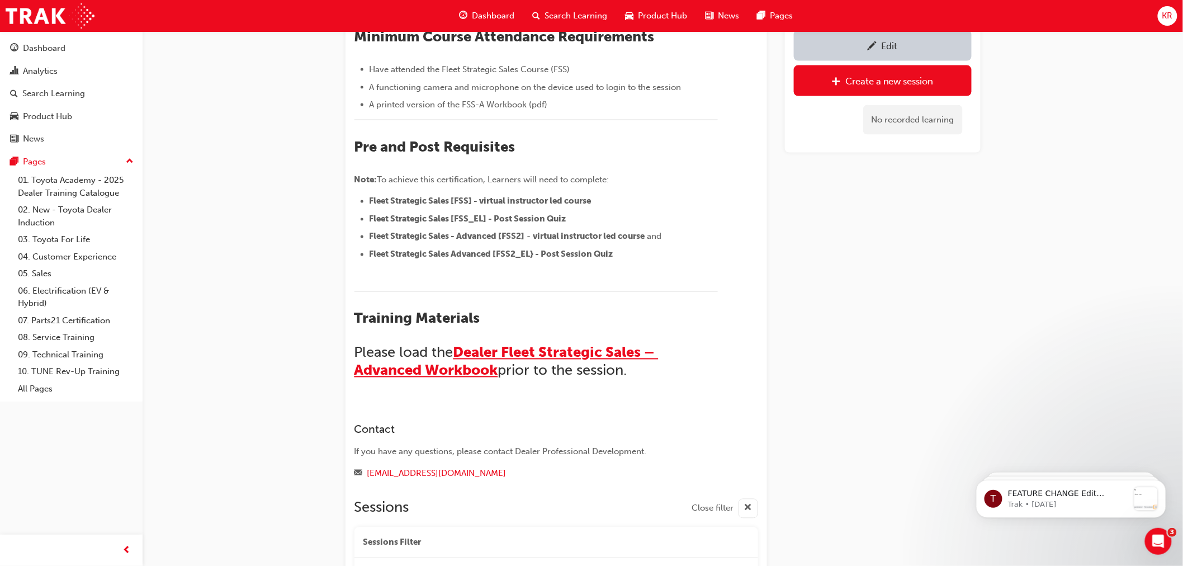
click at [461, 367] on span "Dealer Fleet Strategic Sales – Advanced Workbook" at bounding box center [506, 361] width 304 height 35
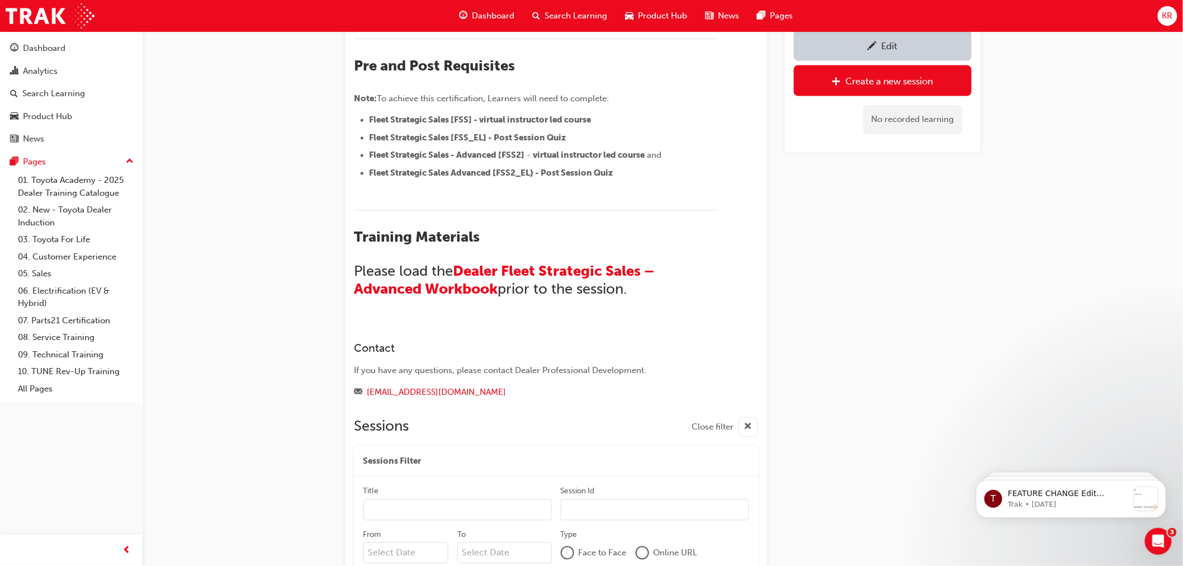
scroll to position [699, 0]
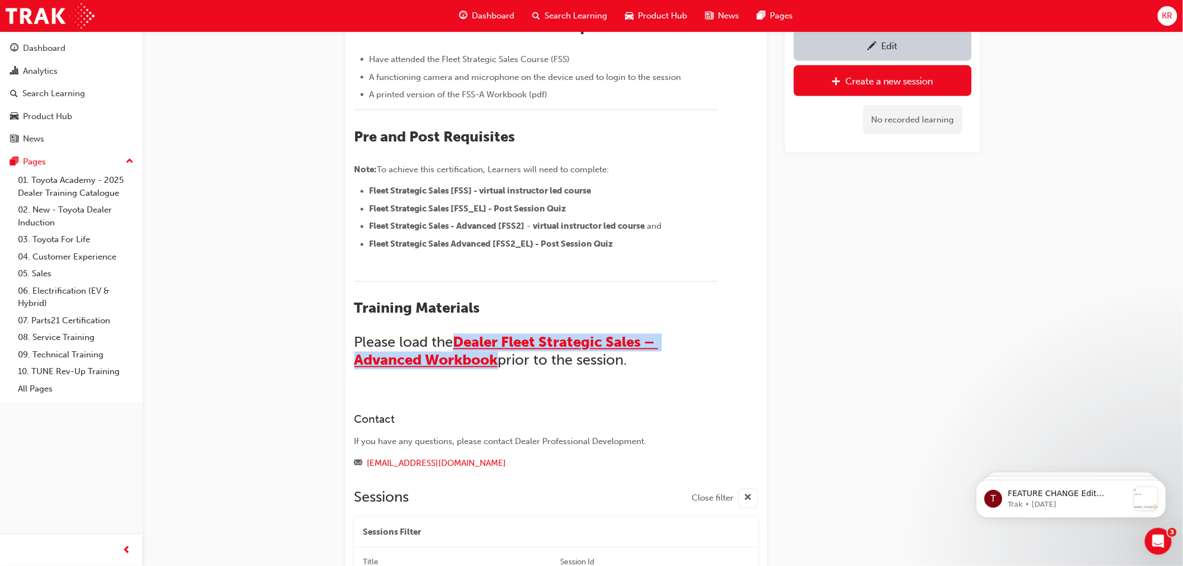
drag, startPoint x: 500, startPoint y: 360, endPoint x: 459, endPoint y: 350, distance: 42.5
click at [461, 349] on h2 "Please load the Dealer Fleet Strategic Sales – Advanced Workbook prior to the s…" at bounding box center [535, 352] width 363 height 36
click at [882, 46] on div "Edit" at bounding box center [890, 45] width 16 height 11
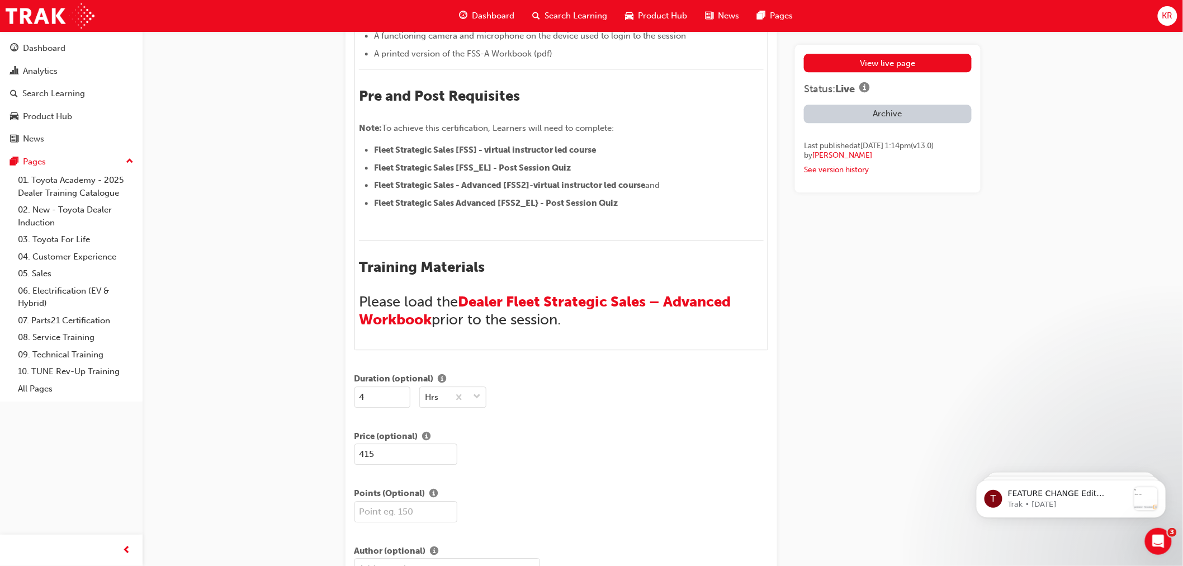
scroll to position [1180, 0]
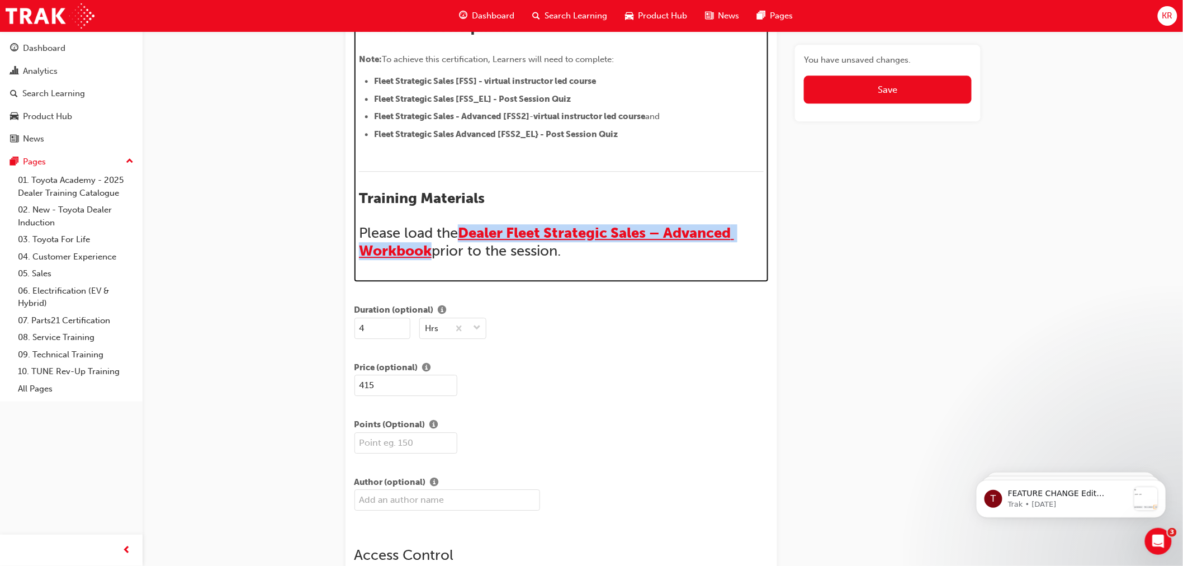
drag, startPoint x: 433, startPoint y: 269, endPoint x: 466, endPoint y: 253, distance: 36.3
click at [466, 253] on h2 "Please load the Dealer Fleet Strategic Sales – Advanced Workbook prior to the s…" at bounding box center [561, 242] width 405 height 36
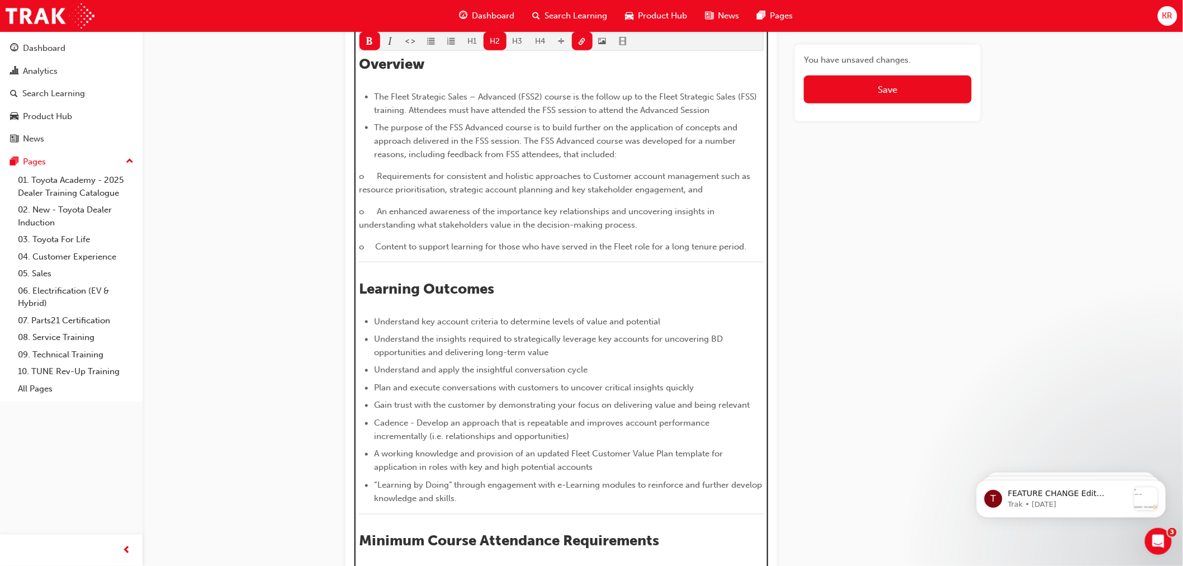
scroll to position [496, 0]
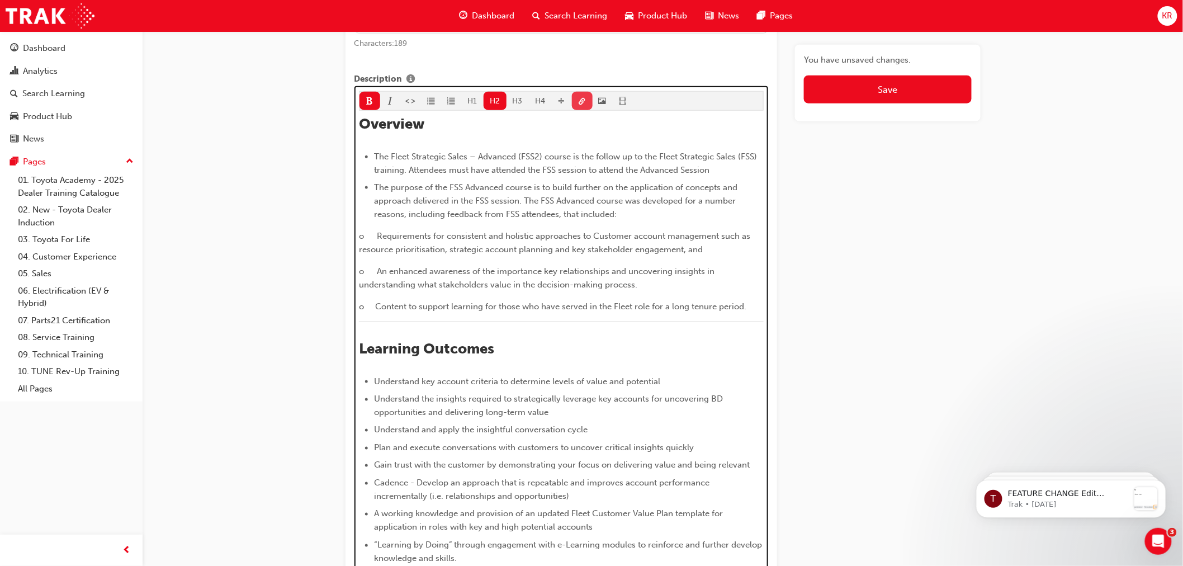
click at [577, 110] on button "button" at bounding box center [582, 101] width 21 height 18
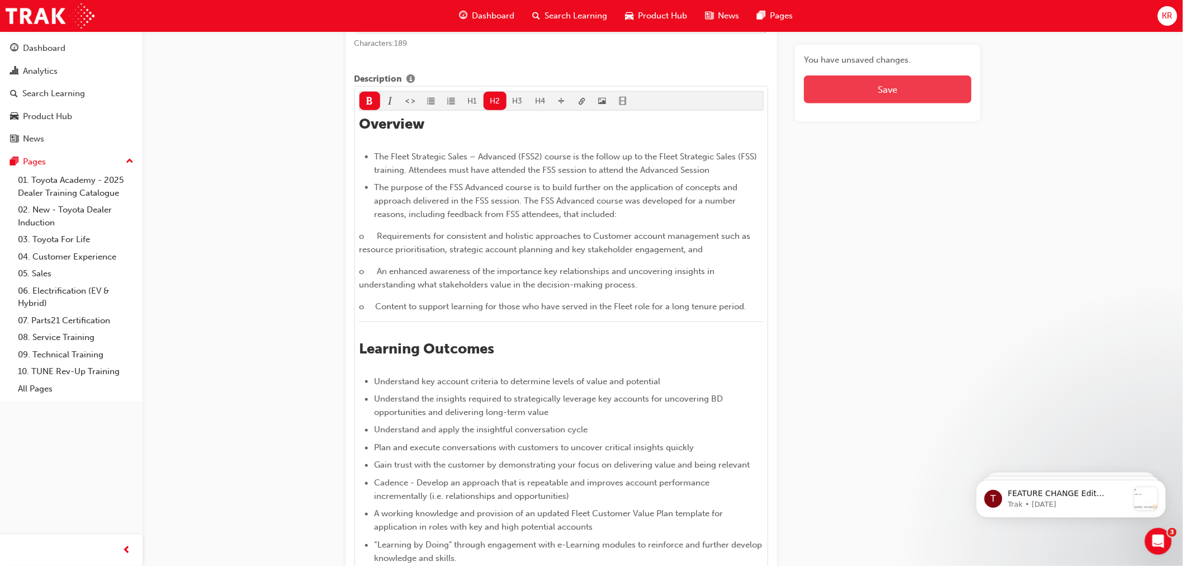
click at [838, 96] on button "Save" at bounding box center [887, 89] width 167 height 28
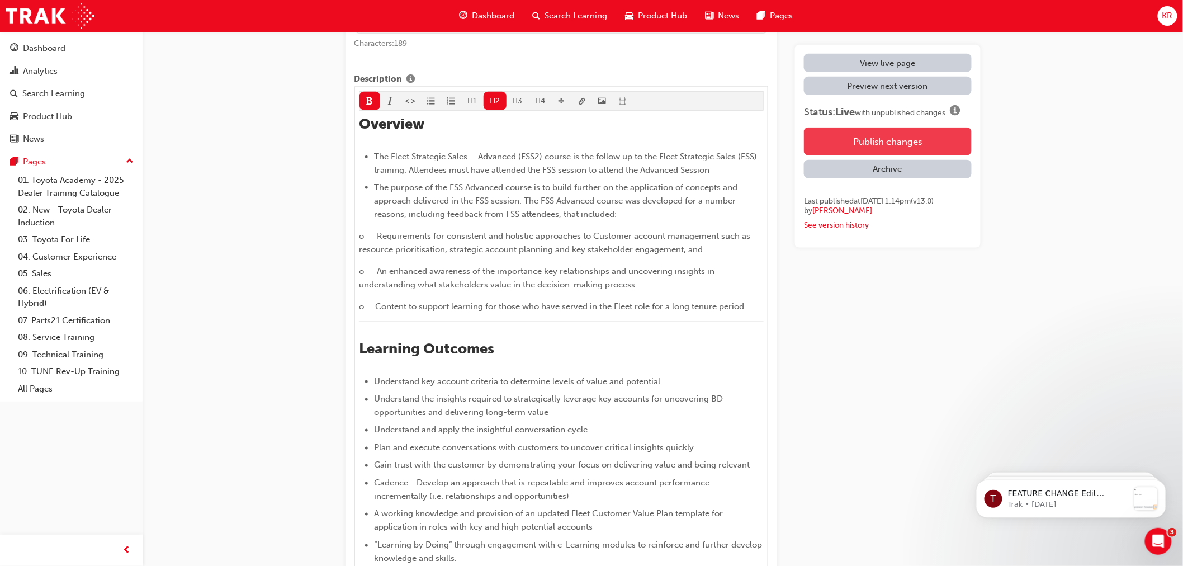
click at [846, 135] on button "Publish changes" at bounding box center [887, 141] width 167 height 28
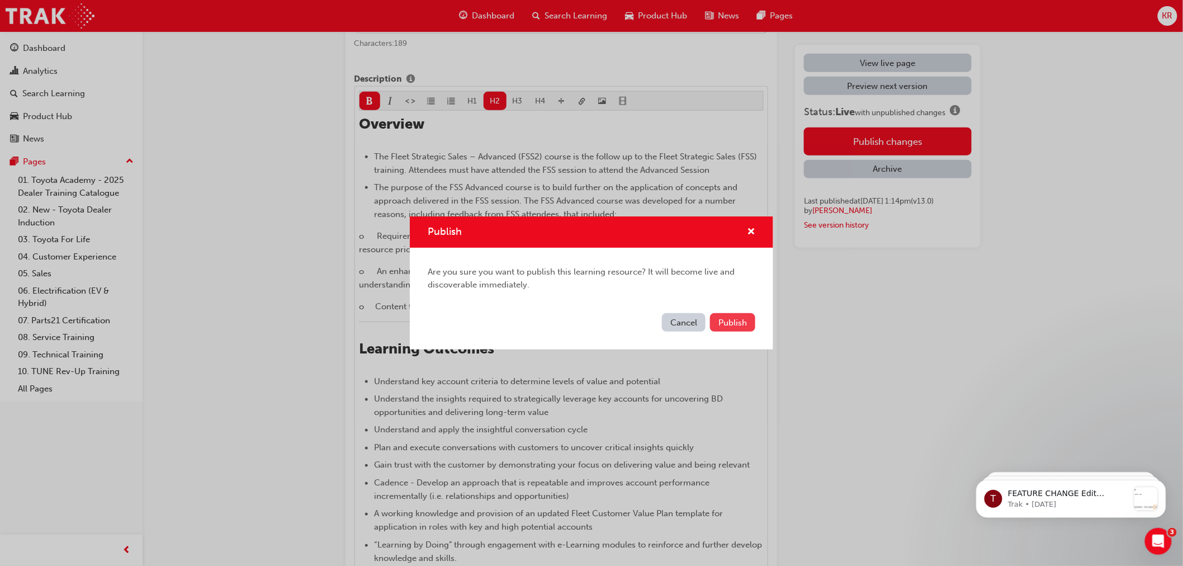
click at [733, 315] on button "Publish" at bounding box center [732, 322] width 45 height 18
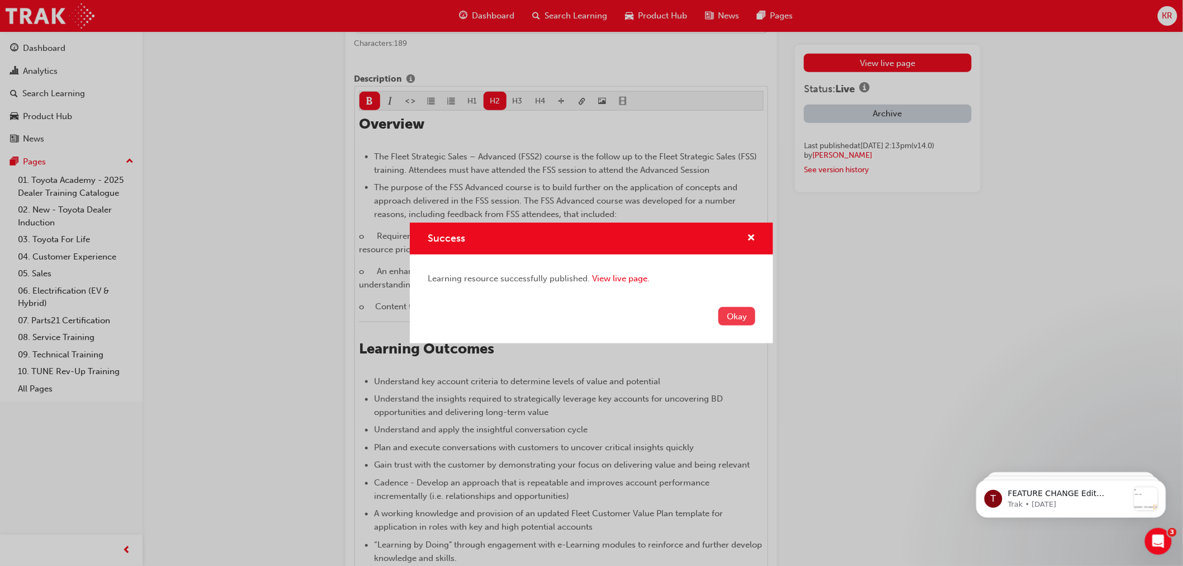
click at [734, 315] on button "Okay" at bounding box center [736, 316] width 37 height 18
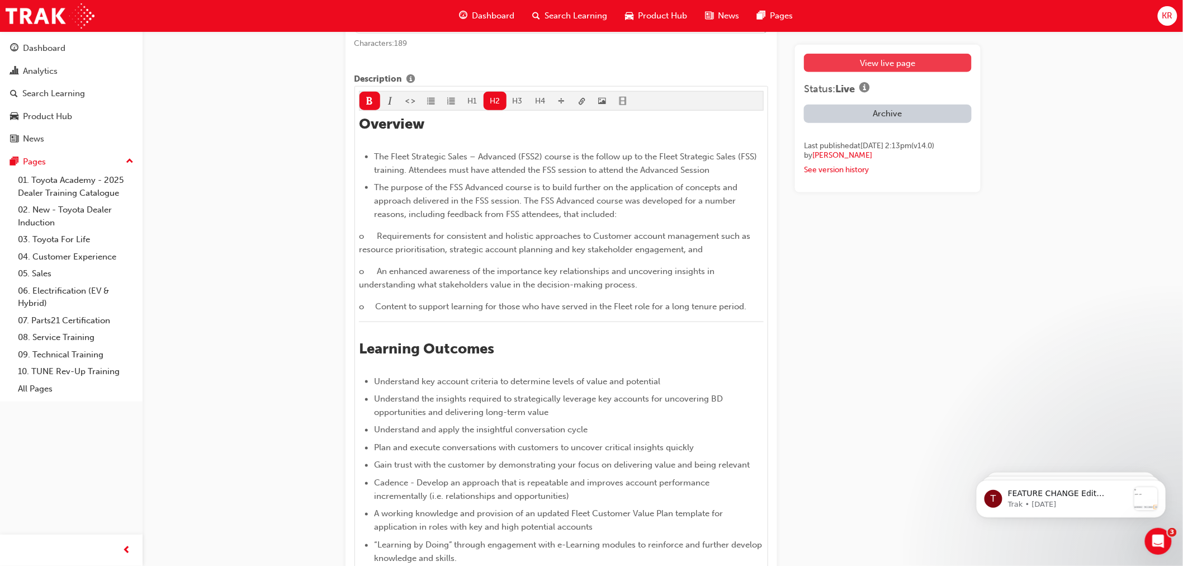
click at [855, 63] on link "View live page" at bounding box center [887, 63] width 167 height 18
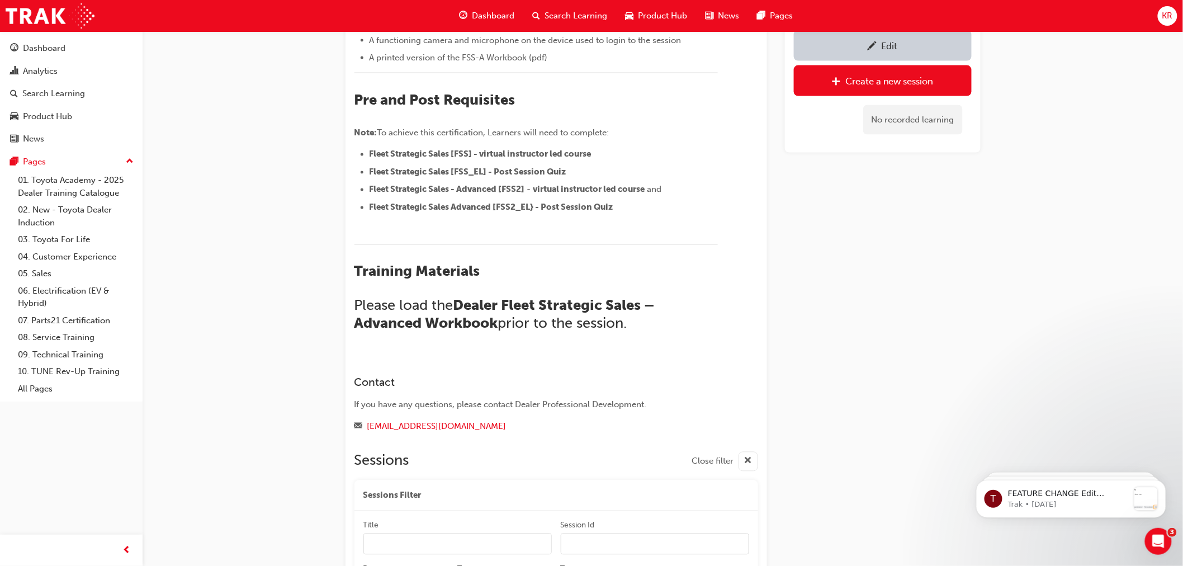
scroll to position [674, 0]
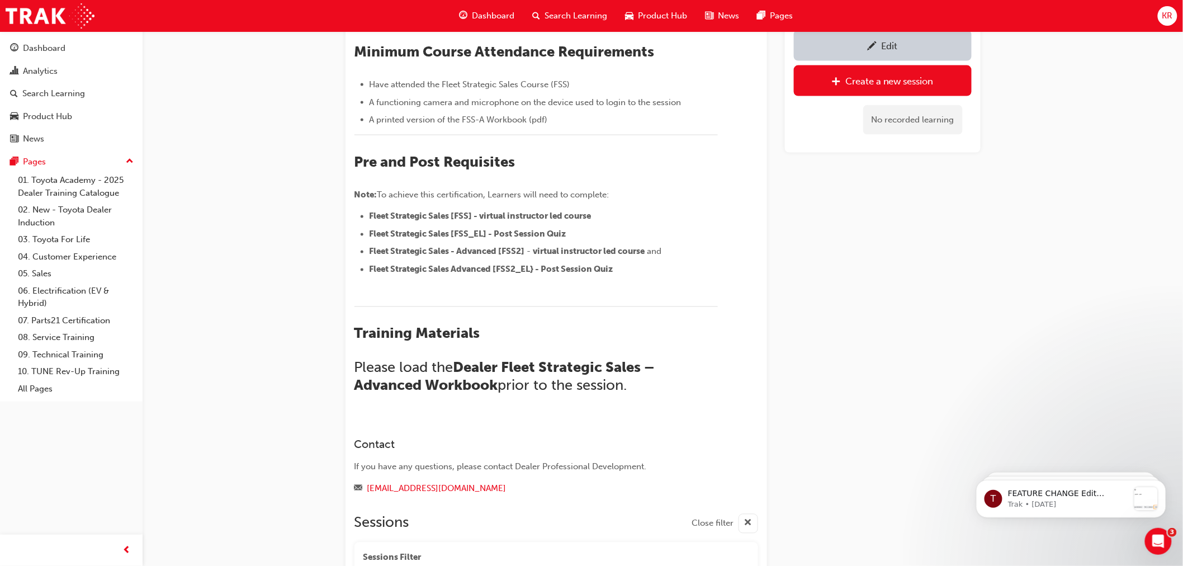
click at [874, 46] on span "pencil-icon" at bounding box center [873, 46] width 10 height 11
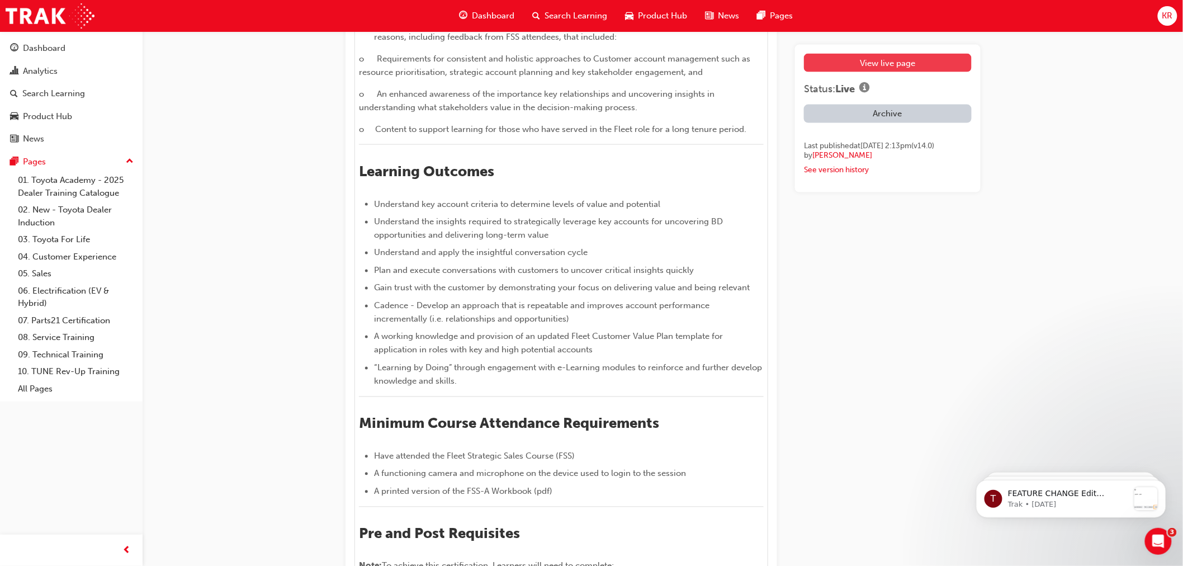
click at [899, 60] on link "View live page" at bounding box center [887, 63] width 167 height 18
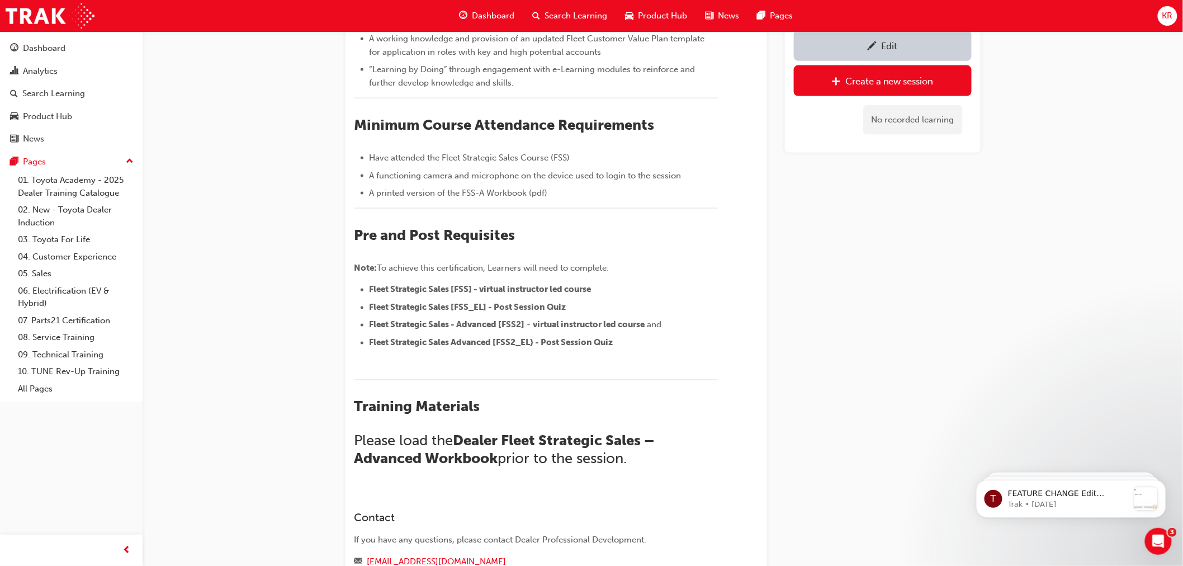
scroll to position [674, 0]
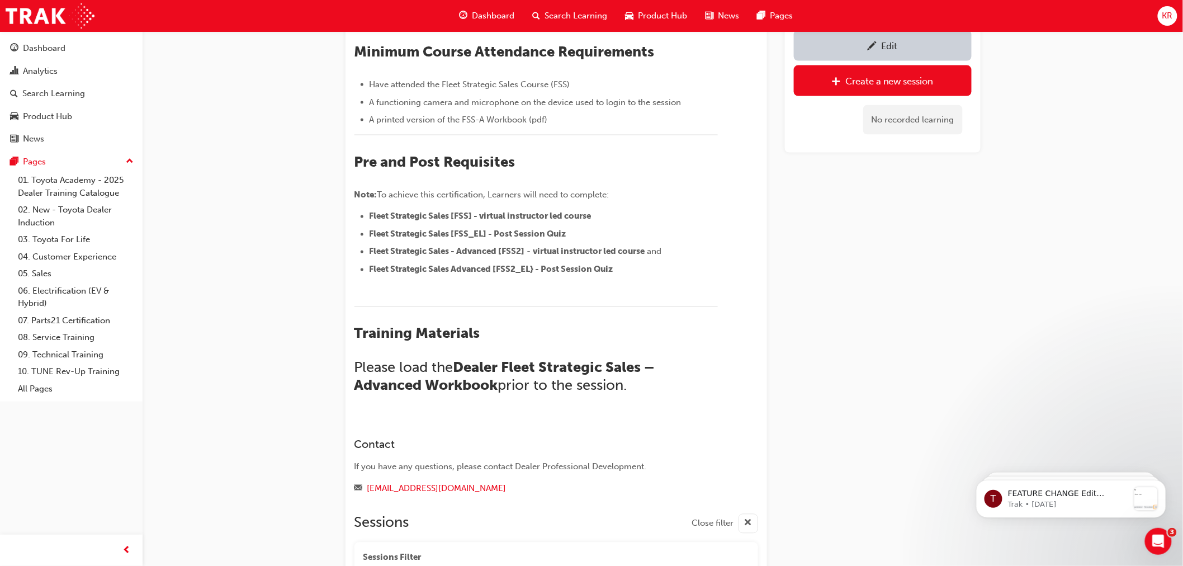
click at [859, 49] on div "Edit" at bounding box center [882, 46] width 161 height 14
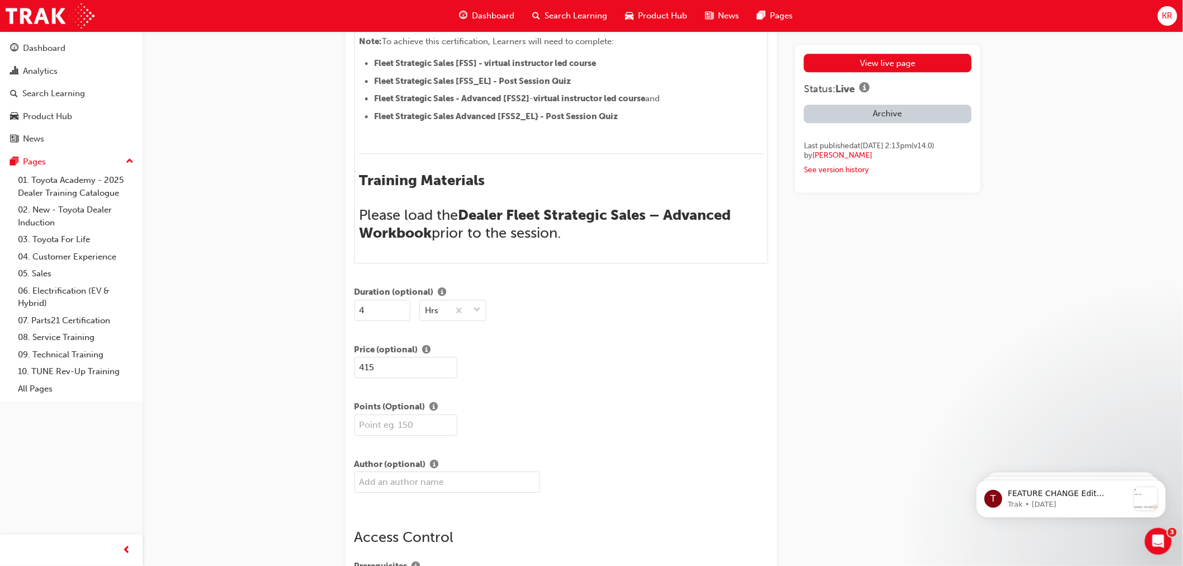
scroll to position [1233, 0]
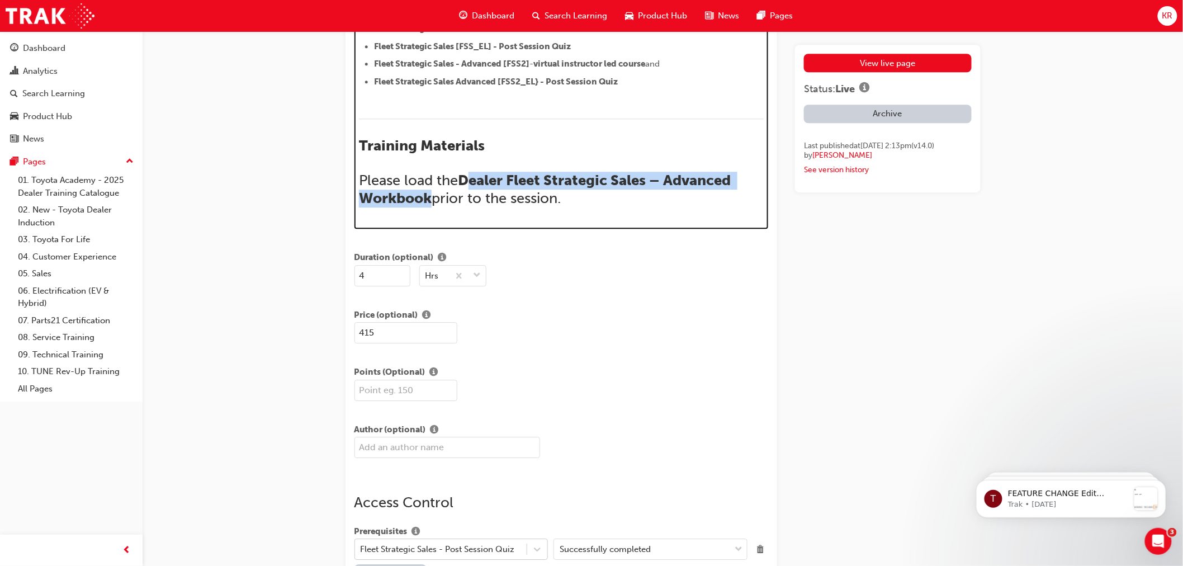
drag, startPoint x: 469, startPoint y: 191, endPoint x: 427, endPoint y: 211, distance: 46.0
click at [427, 207] on span "Dealer Fleet Strategic Sales – Advanced Workbook" at bounding box center [546, 189] width 375 height 35
drag, startPoint x: 459, startPoint y: 199, endPoint x: 441, endPoint y: 209, distance: 20.8
click at [433, 207] on h2 "Please load the Dealer Fleet Strategic Sales – Advanced Workbook prior to the s…" at bounding box center [561, 190] width 405 height 36
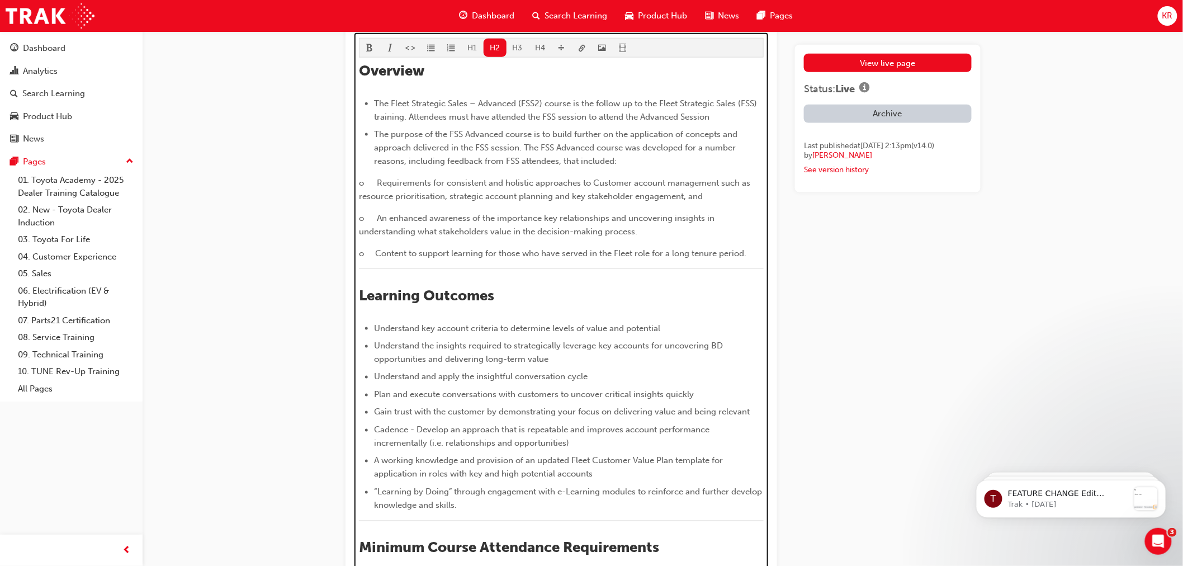
scroll to position [425, 0]
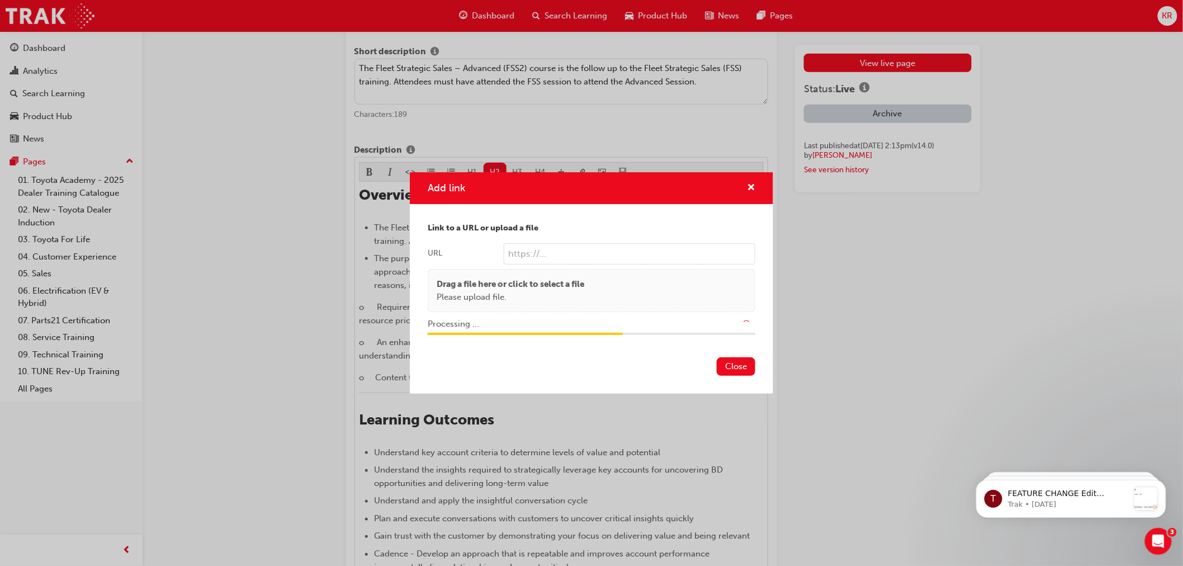
type input "/upload/be1ea073-5bae-4c1f-8d93-bfb3899afdf3.pdf"
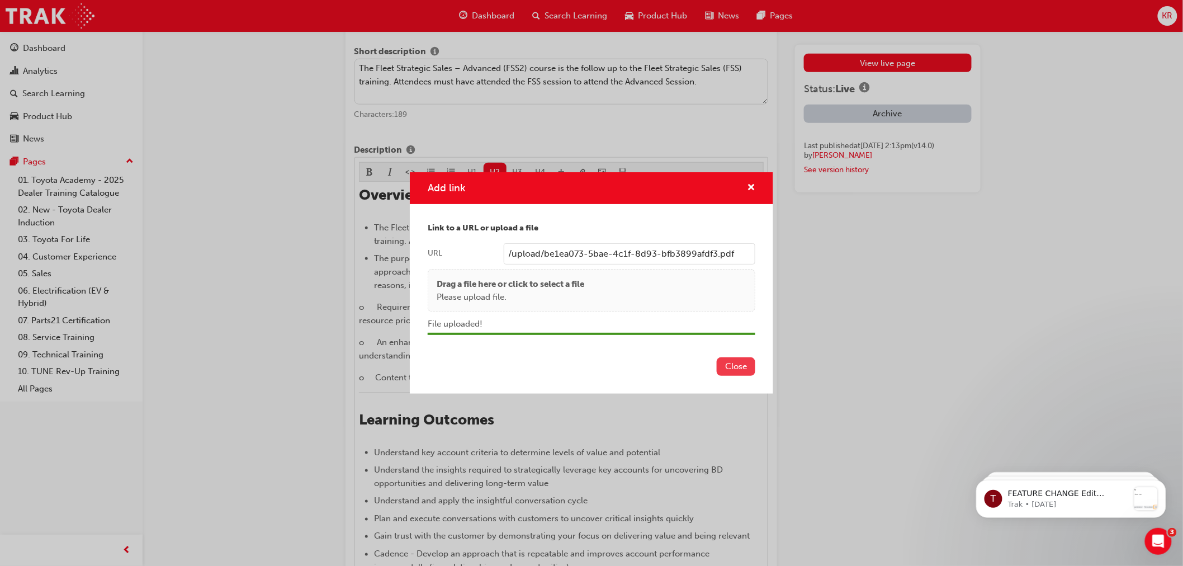
click at [745, 362] on button "Close" at bounding box center [736, 366] width 39 height 18
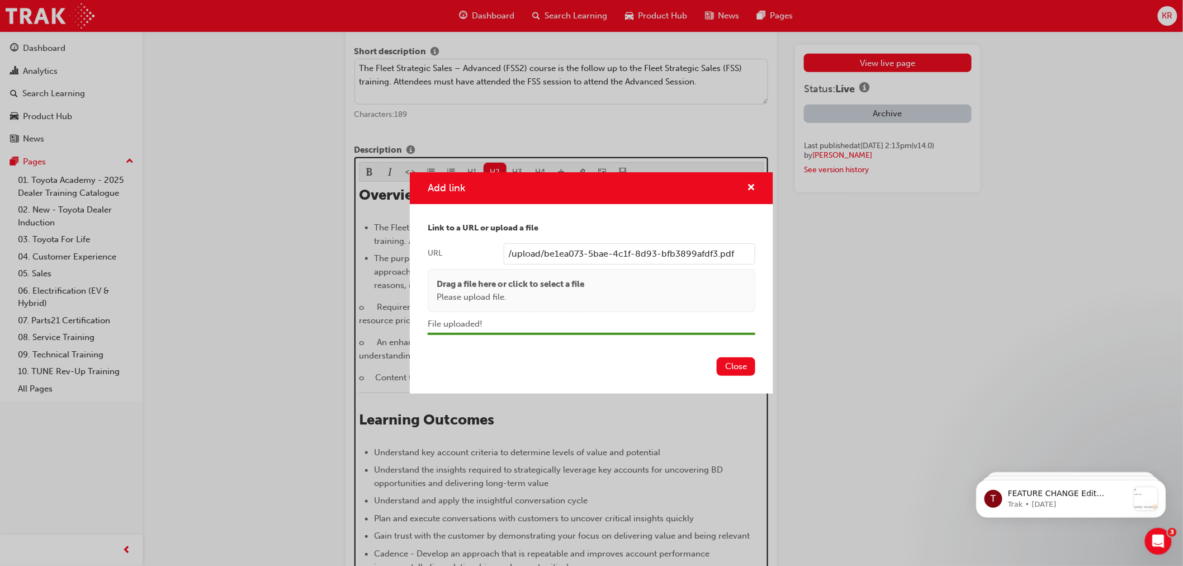
scroll to position [1165, 0]
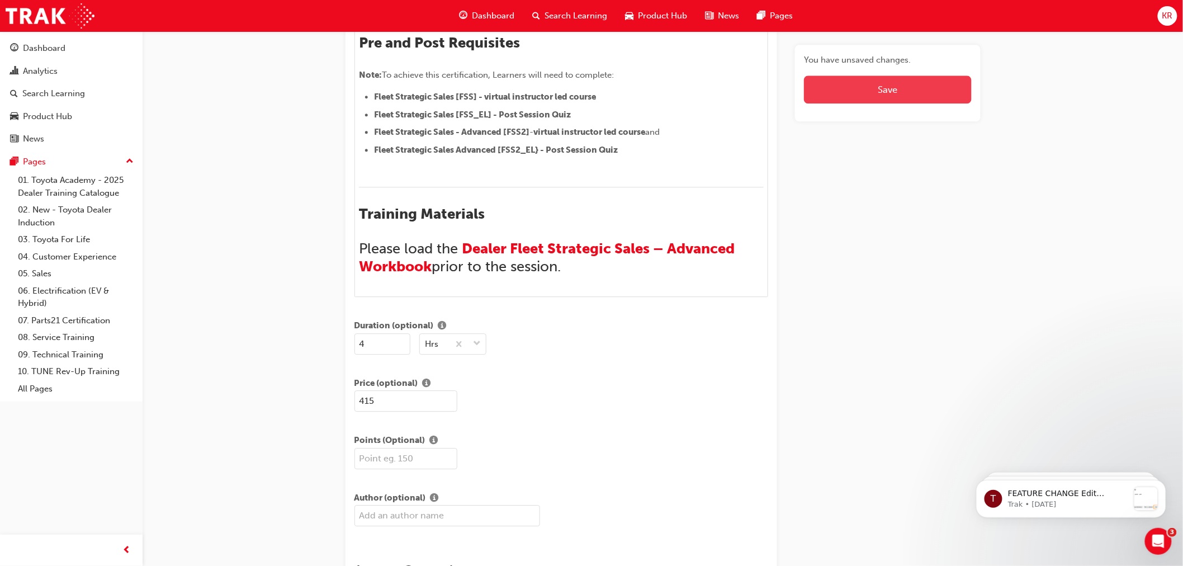
click at [880, 93] on span "Save" at bounding box center [888, 89] width 20 height 11
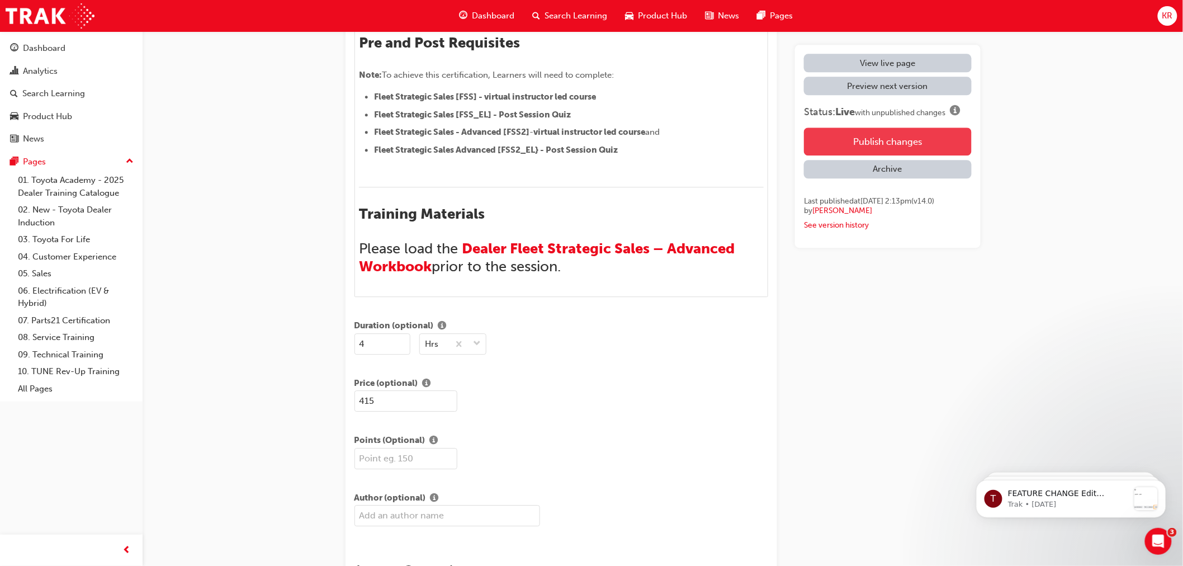
click at [870, 141] on button "Publish changes" at bounding box center [887, 141] width 167 height 28
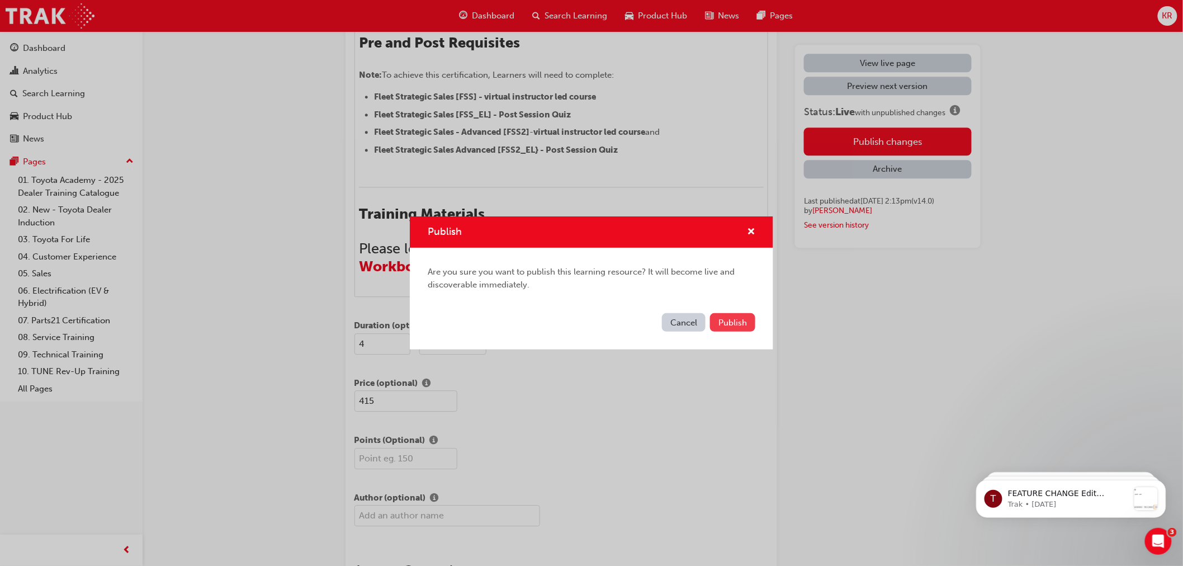
click at [730, 316] on button "Publish" at bounding box center [732, 322] width 45 height 18
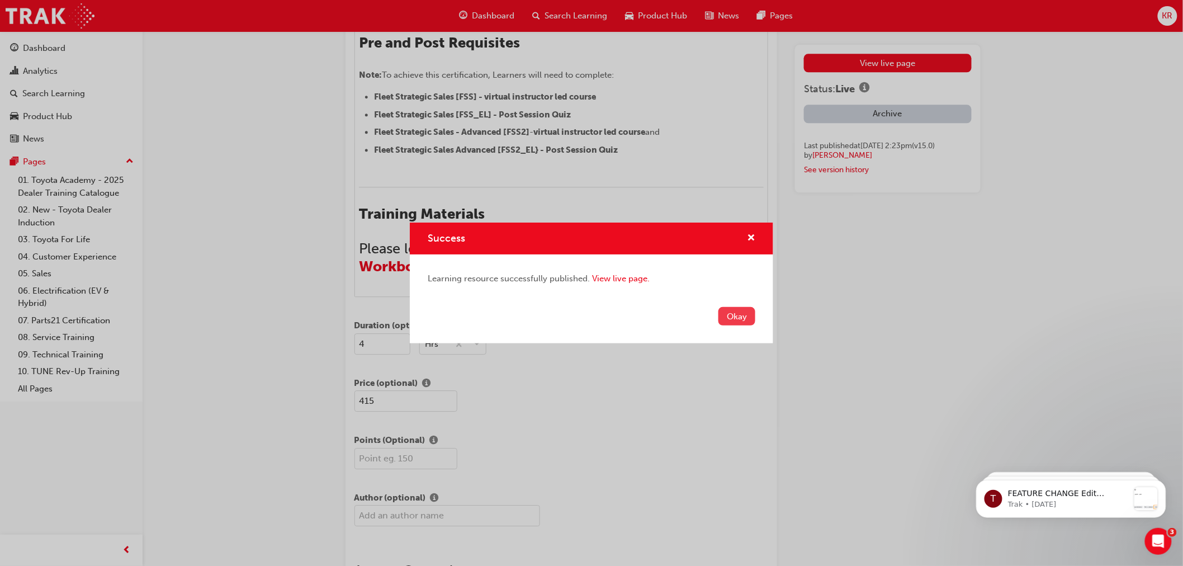
click at [731, 315] on button "Okay" at bounding box center [736, 316] width 37 height 18
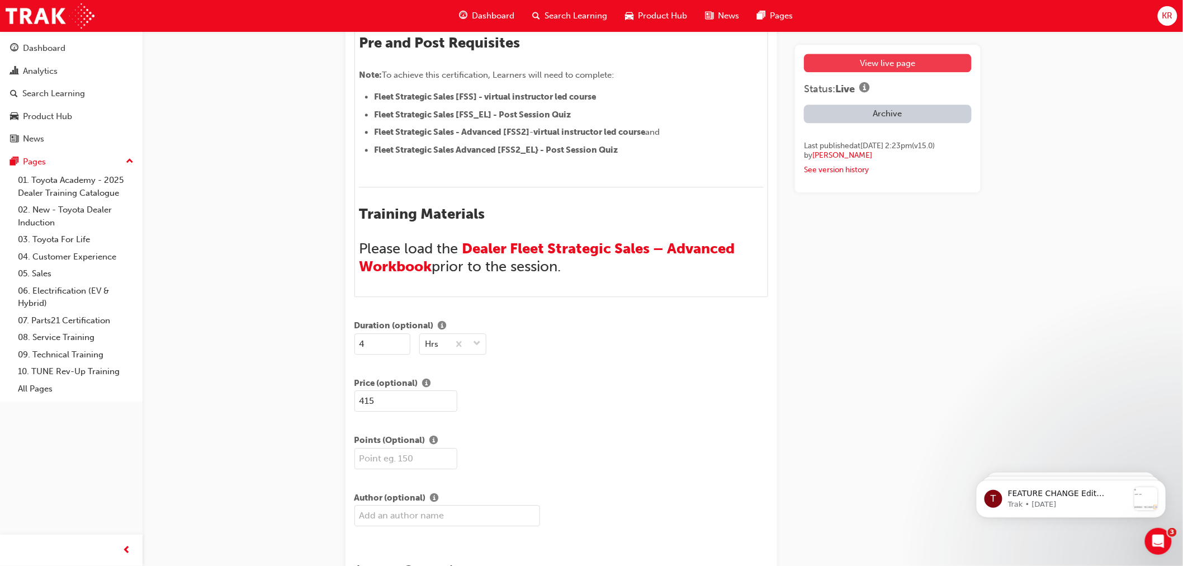
click at [839, 65] on link "View live page" at bounding box center [887, 63] width 167 height 18
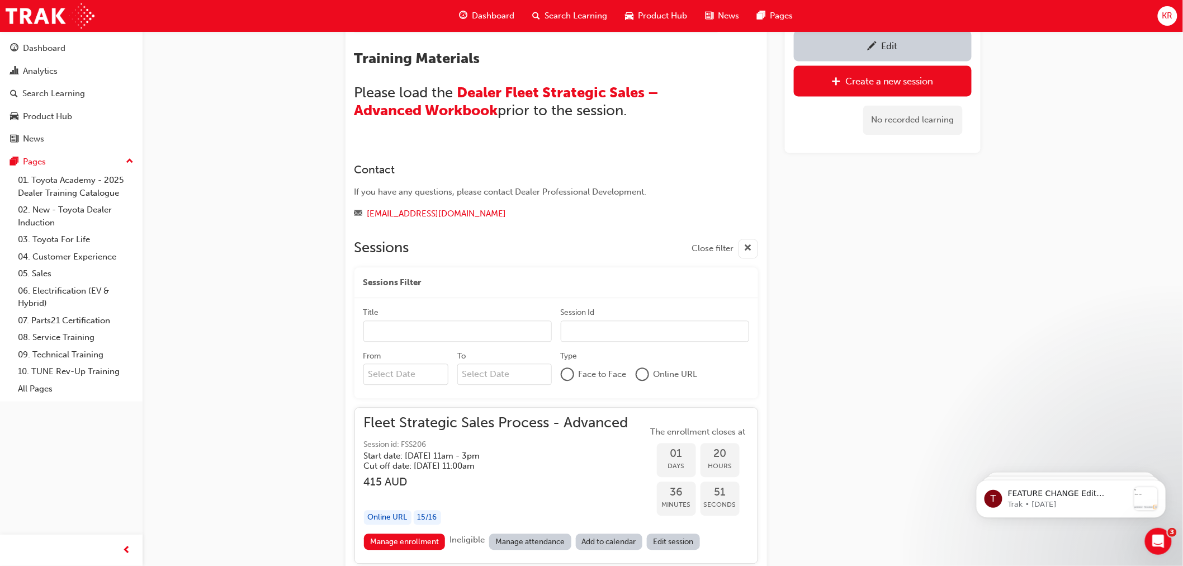
scroll to position [923, 0]
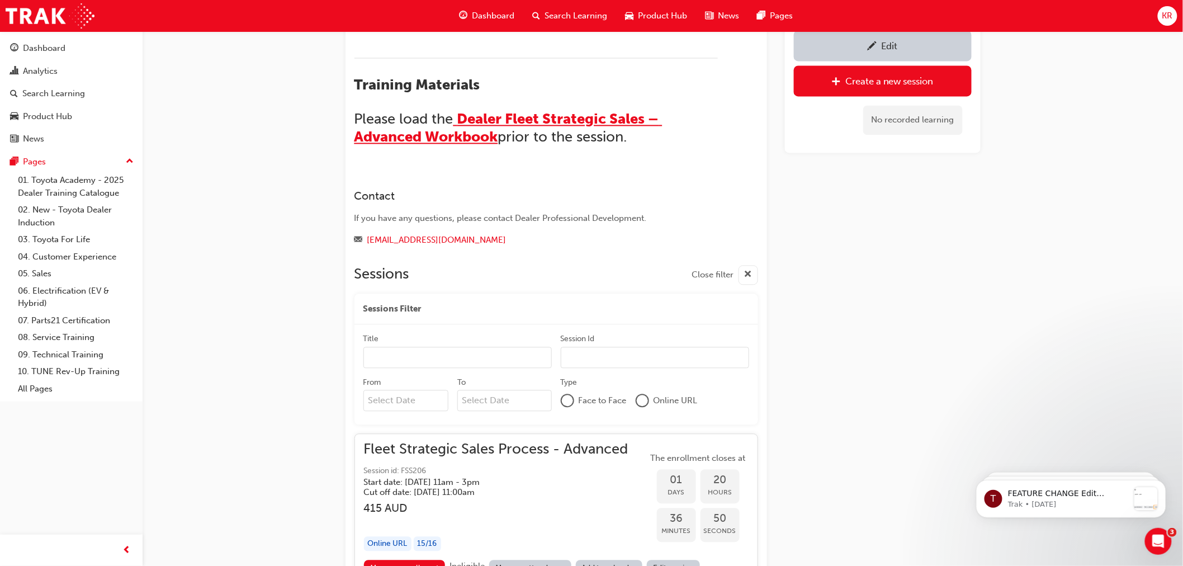
click at [526, 119] on span "Dealer Fleet Strategic Sales – Advanced Workbook" at bounding box center [508, 127] width 308 height 35
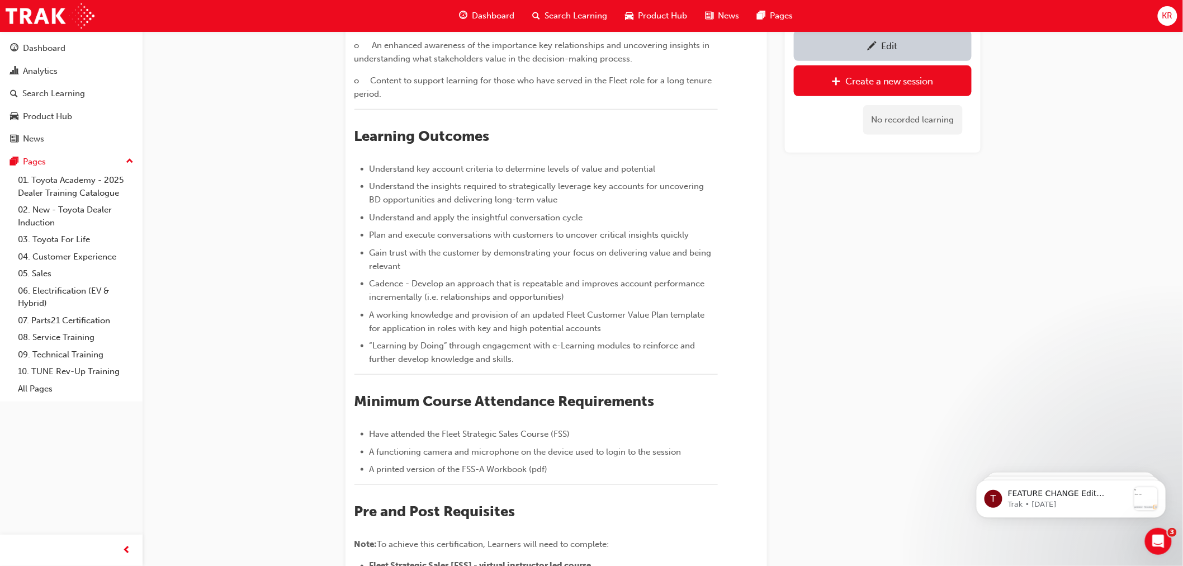
scroll to position [130, 0]
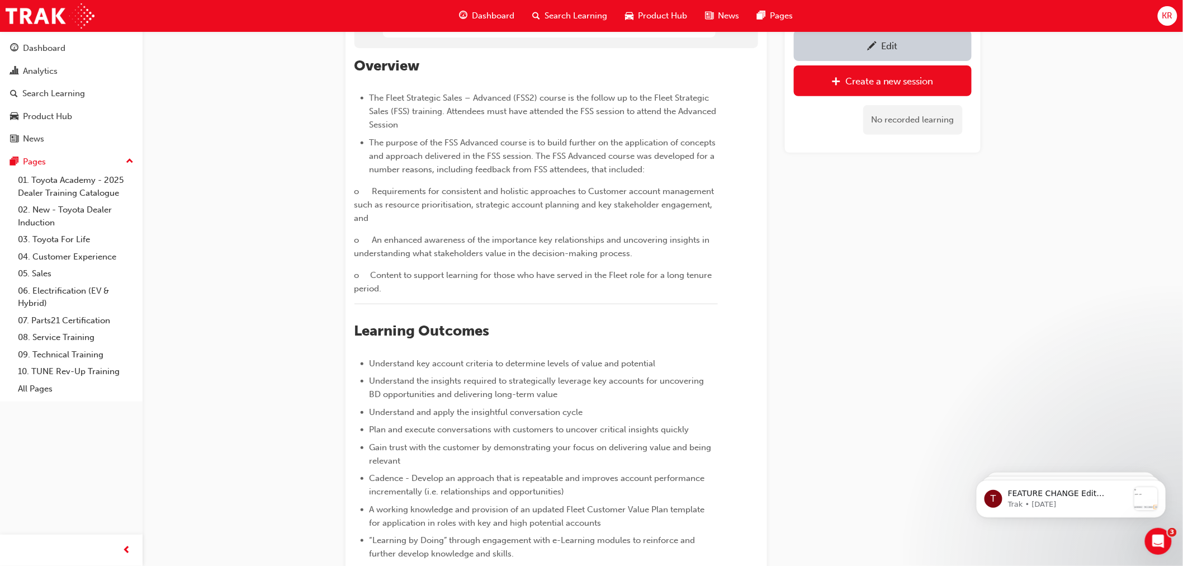
click at [1163, 12] on span "KR" at bounding box center [1167, 16] width 11 height 13
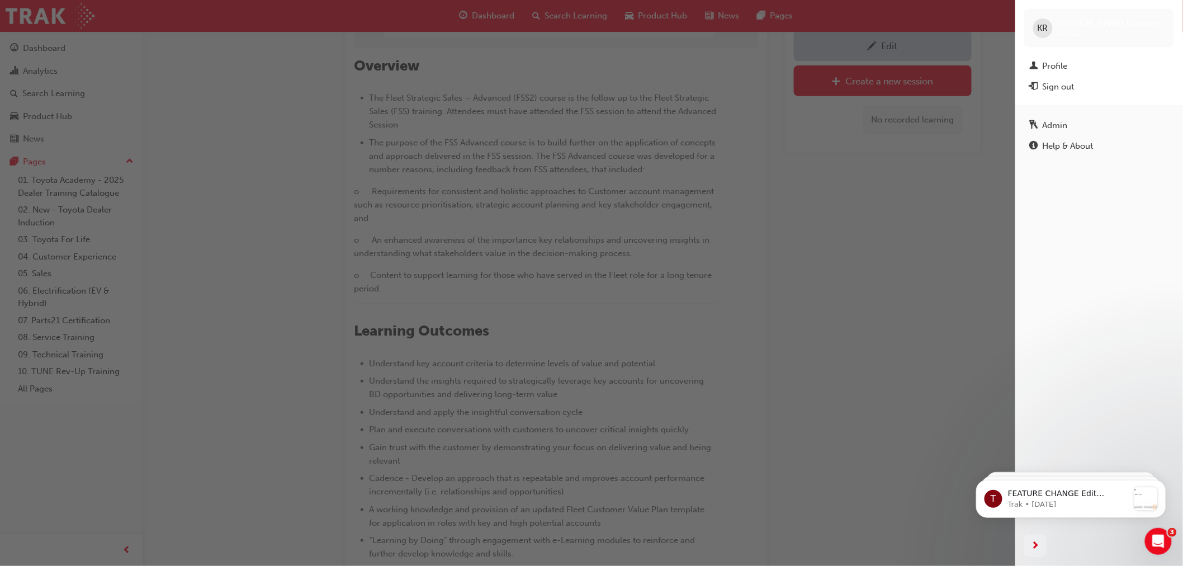
drag, startPoint x: 1052, startPoint y: 82, endPoint x: 716, endPoint y: 83, distance: 336.6
click at [1052, 83] on div "Sign out" at bounding box center [1059, 87] width 32 height 13
